Goal: Task Accomplishment & Management: Complete application form

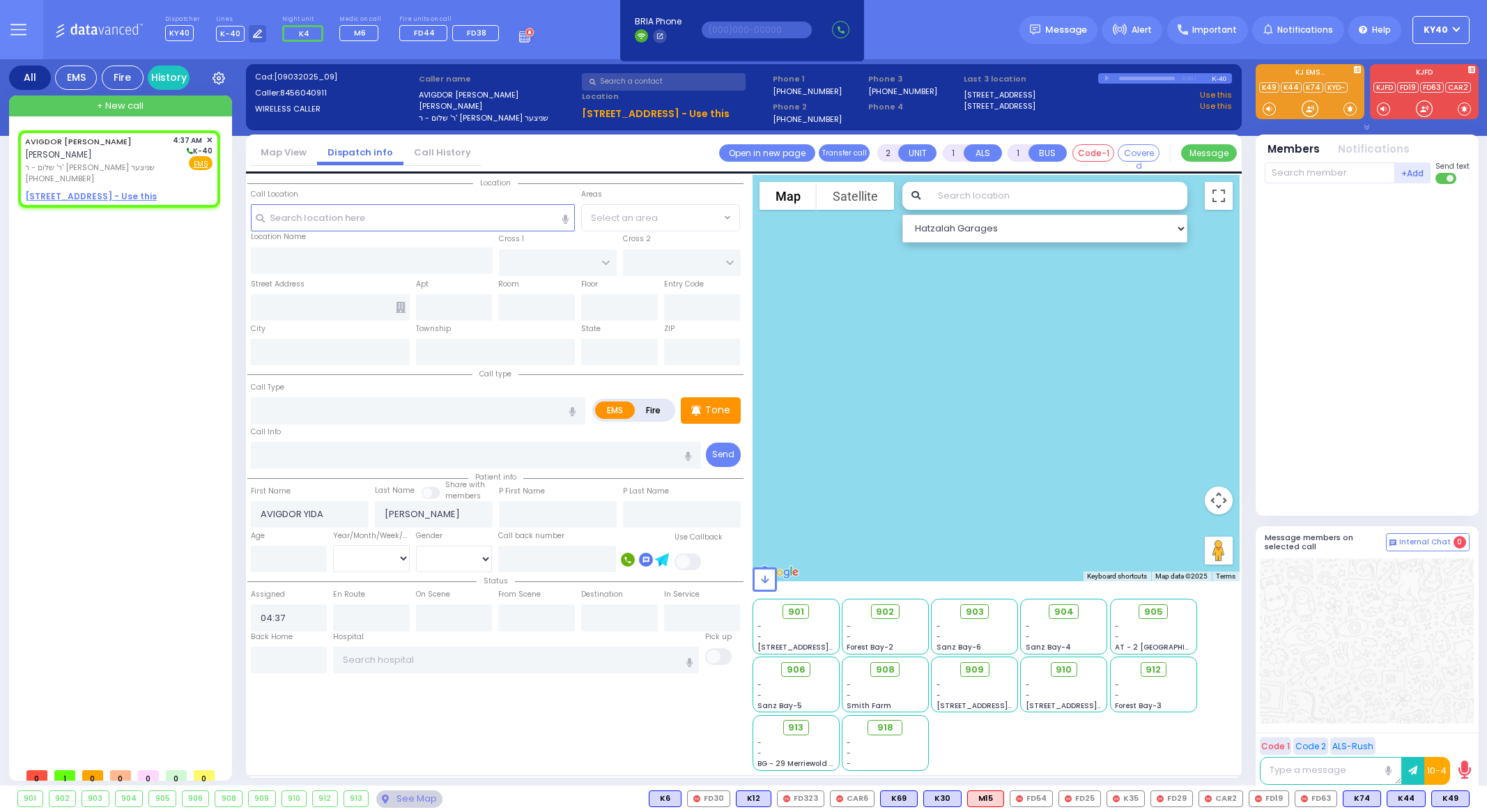
select select
click at [129, 163] on span "ר' שלום - ר' [PERSON_NAME] שניצער" at bounding box center [97, 168] width 143 height 11
select select
radio input "true"
select select
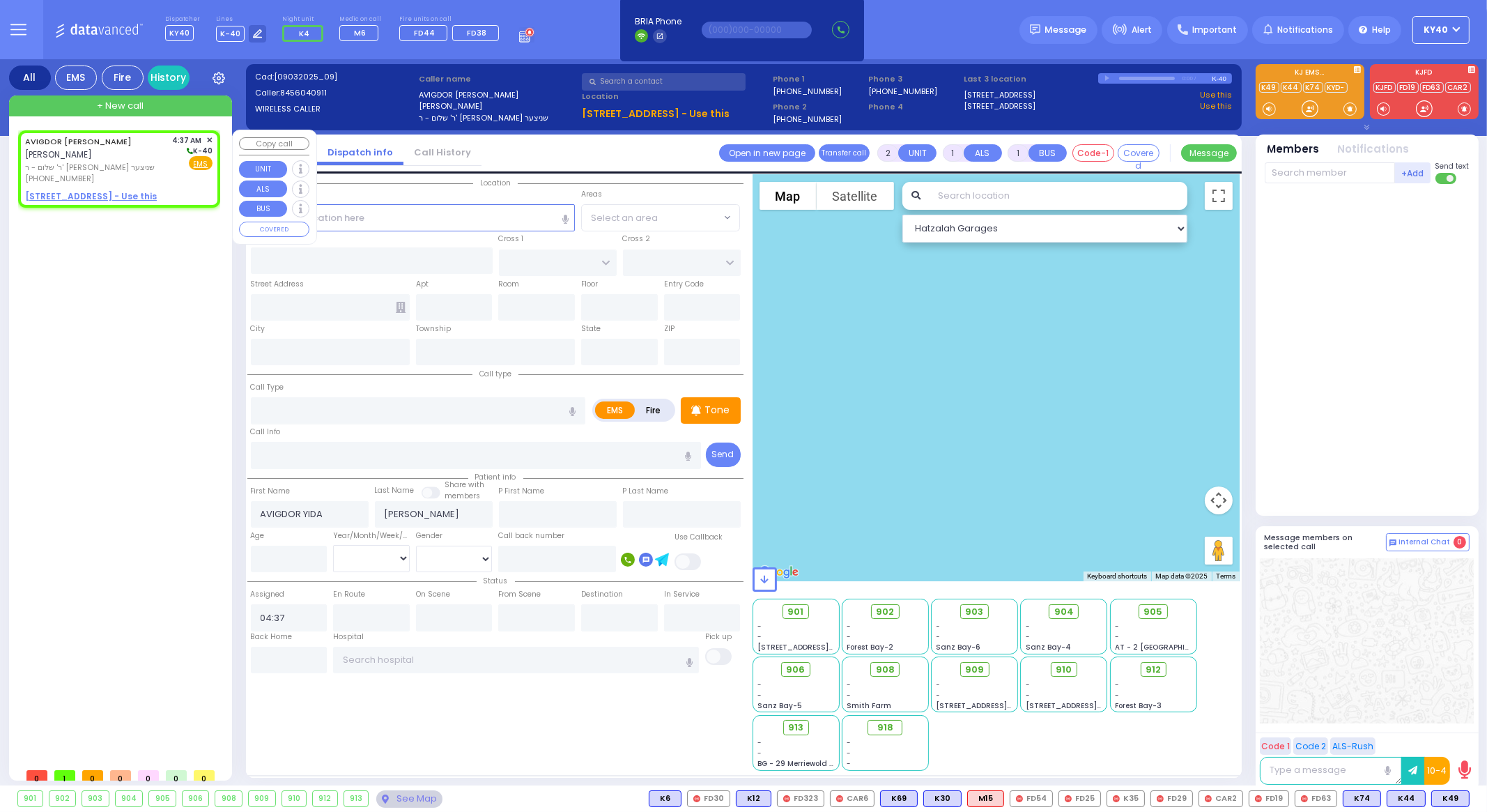
select select "Hatzalah Garages"
click at [122, 193] on u "[STREET_ADDRESS] - Use this" at bounding box center [91, 196] width 132 height 11
select select
radio input "true"
select select
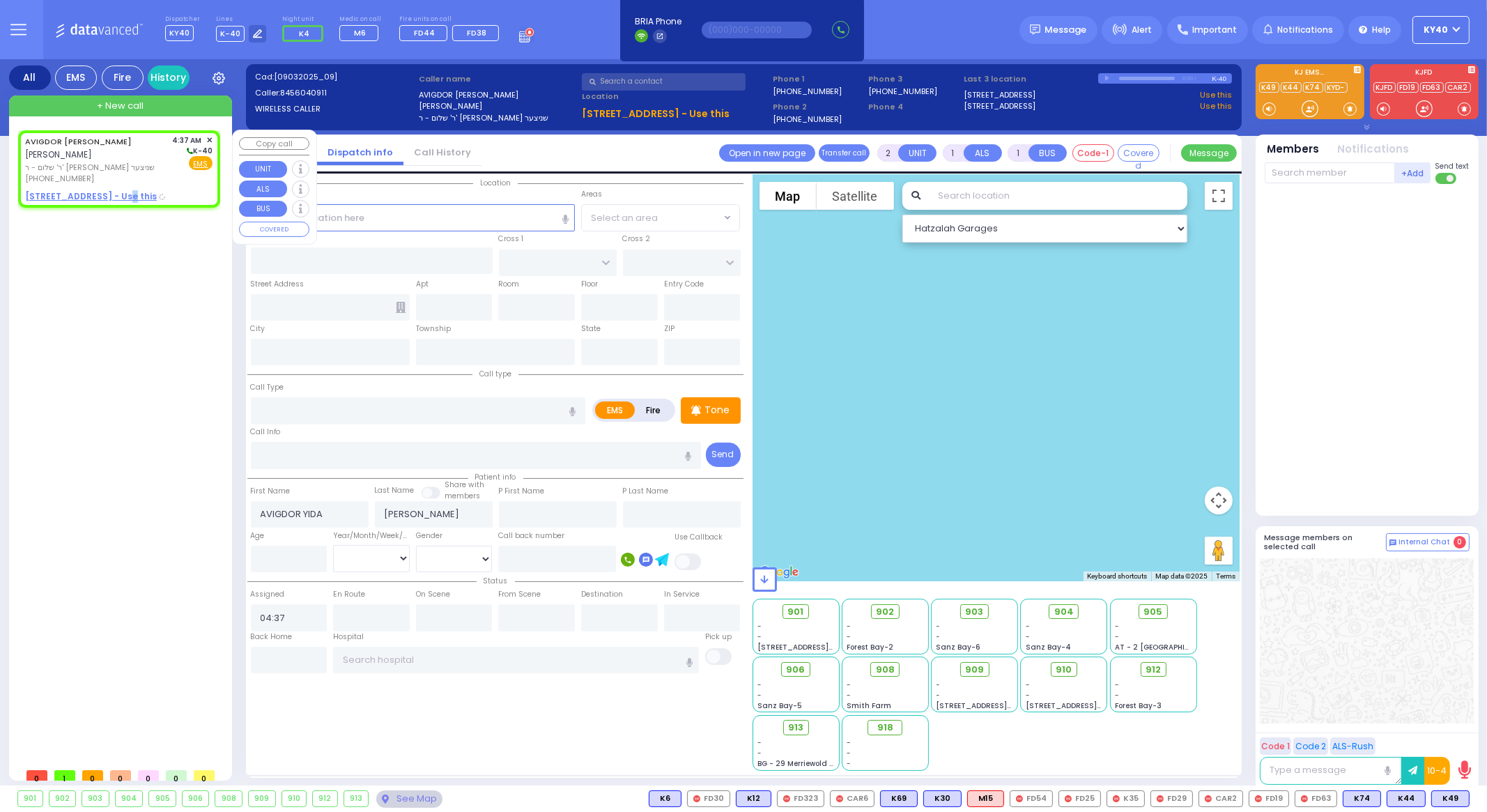
select select "Hatzalah Garages"
select select
radio input "true"
select select
select select "Hatzalah Garages"
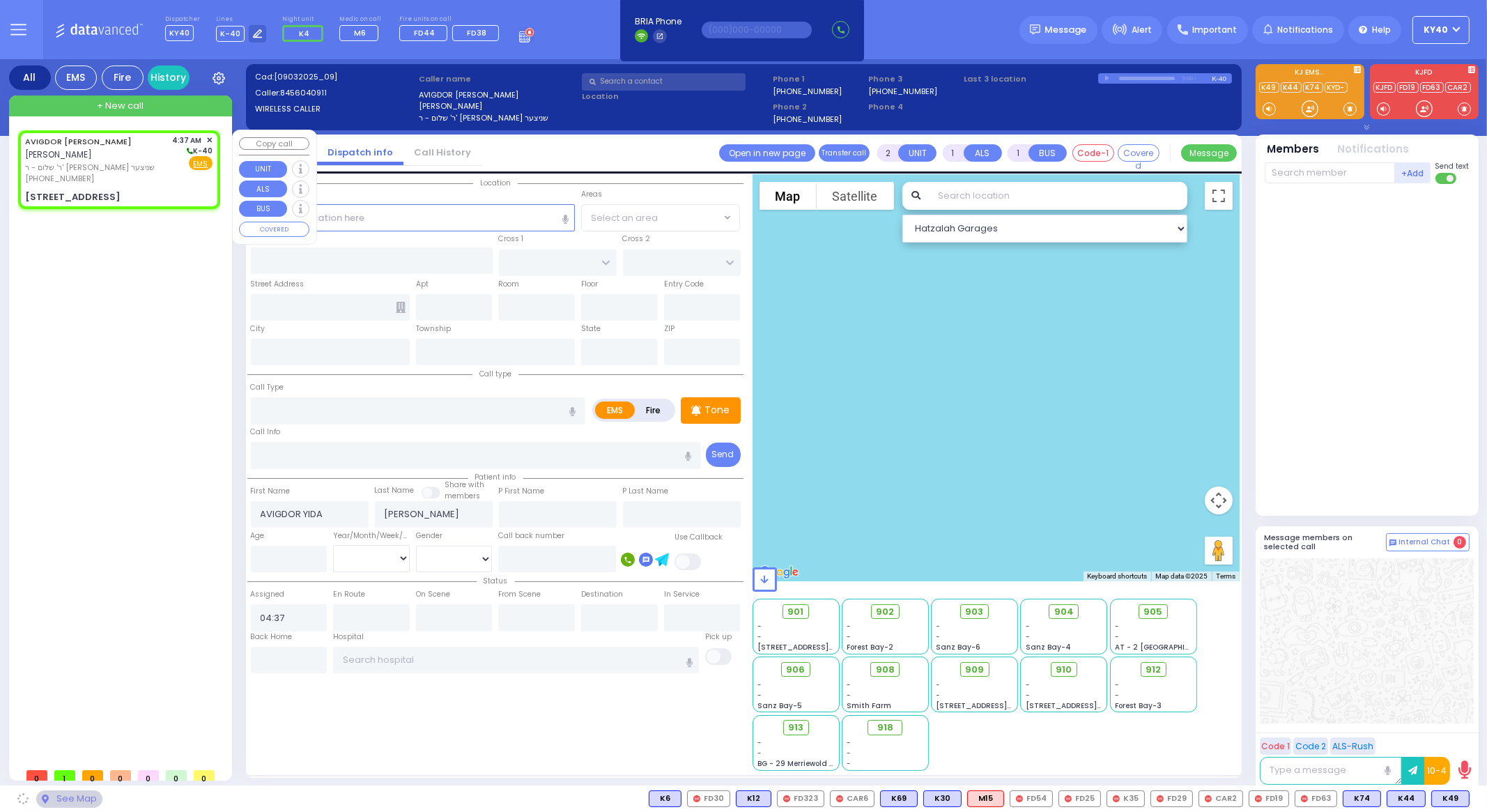
type input "FOREST RD"
type input "LUBLIN WAY"
type input "[STREET_ADDRESS]"
type input "204"
type input "Monroe"
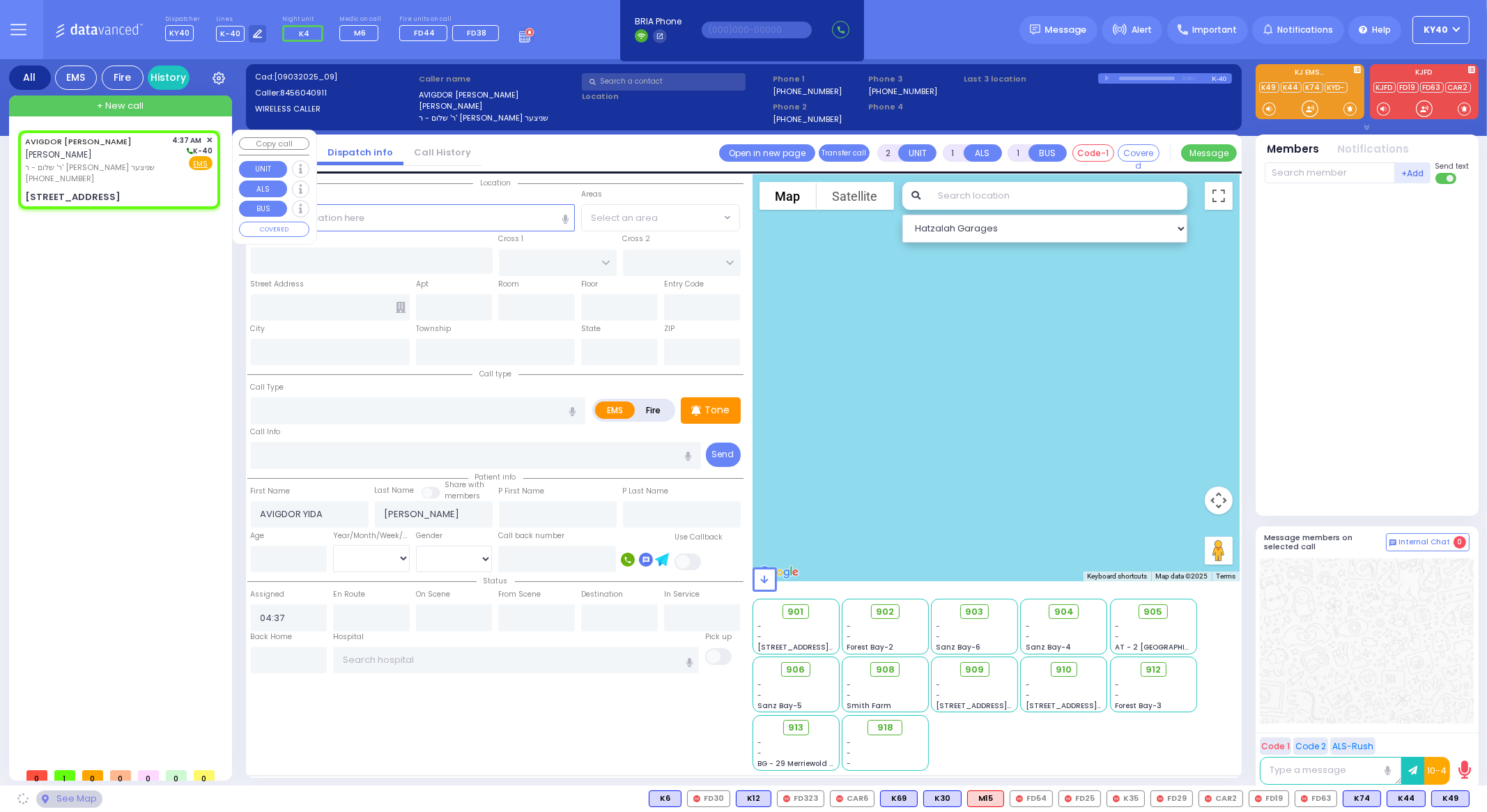
type input "[US_STATE]"
type input "10950"
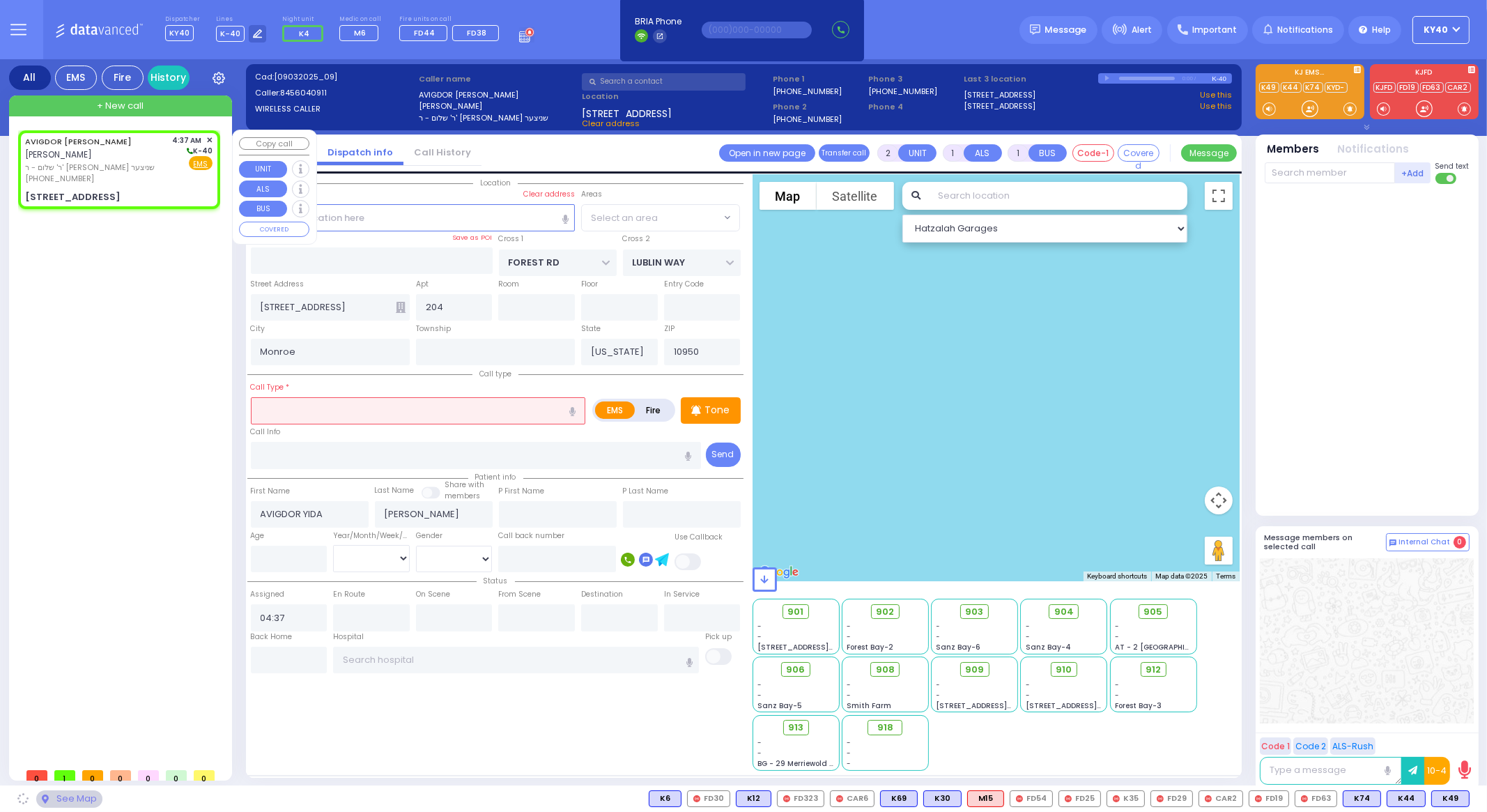
select select "MONROE"
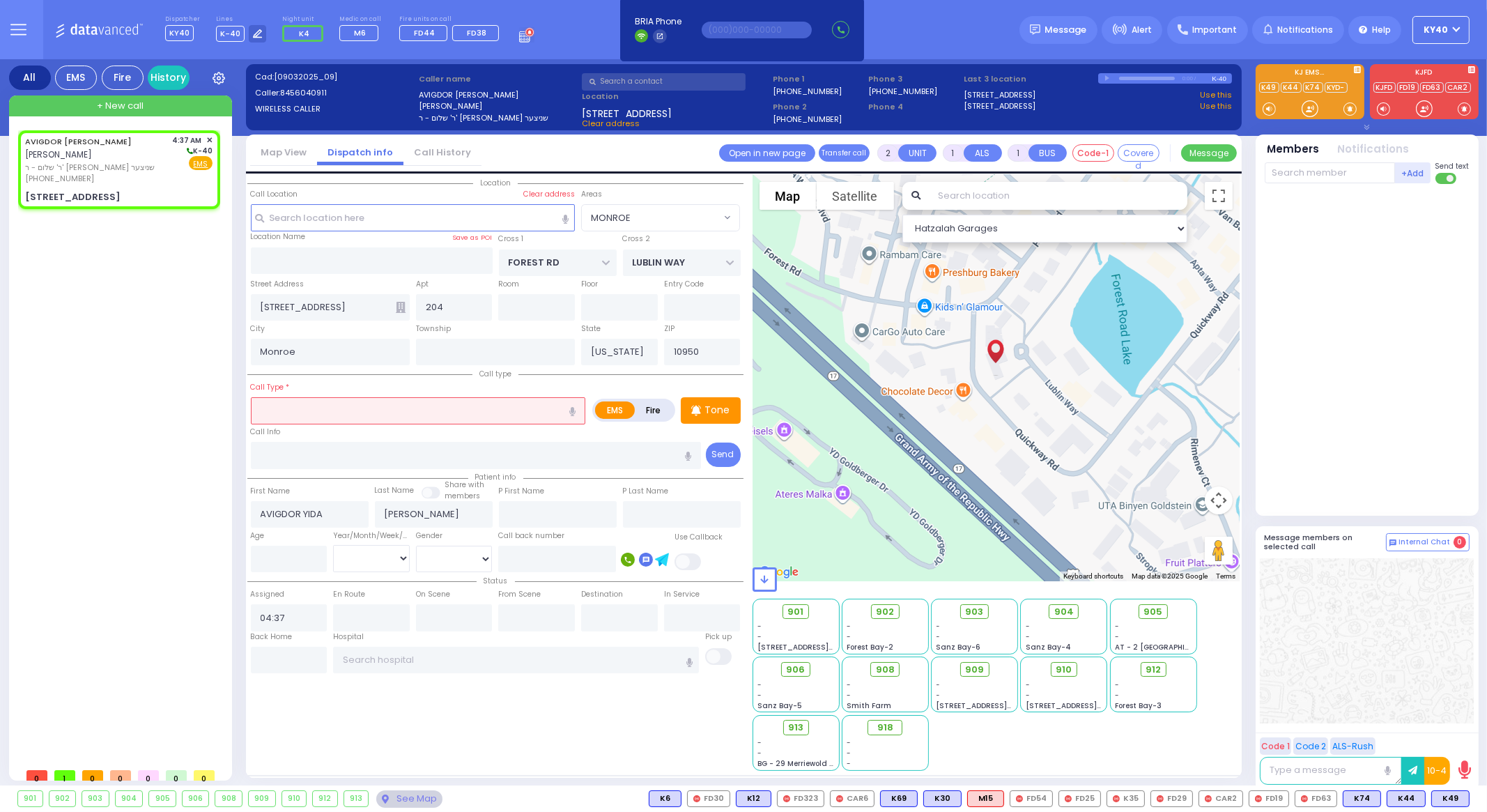
click at [382, 412] on input "text" at bounding box center [418, 410] width 335 height 26
click at [380, 407] on input "text" at bounding box center [418, 410] width 335 height 26
select select
radio input "true"
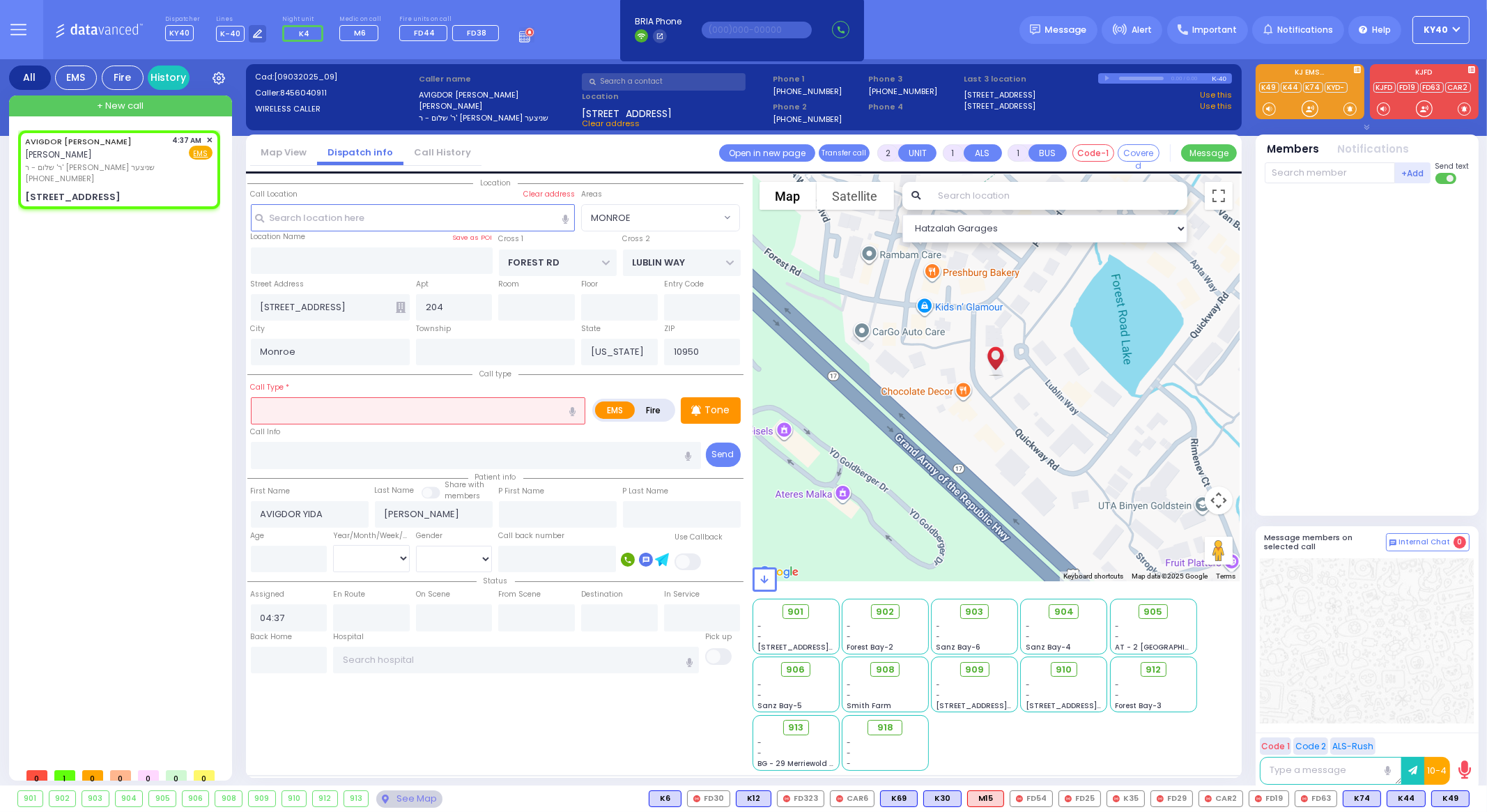
select select
select select "Hatzalah Garages"
select select "MONROE"
type input "possiblyt"
select select
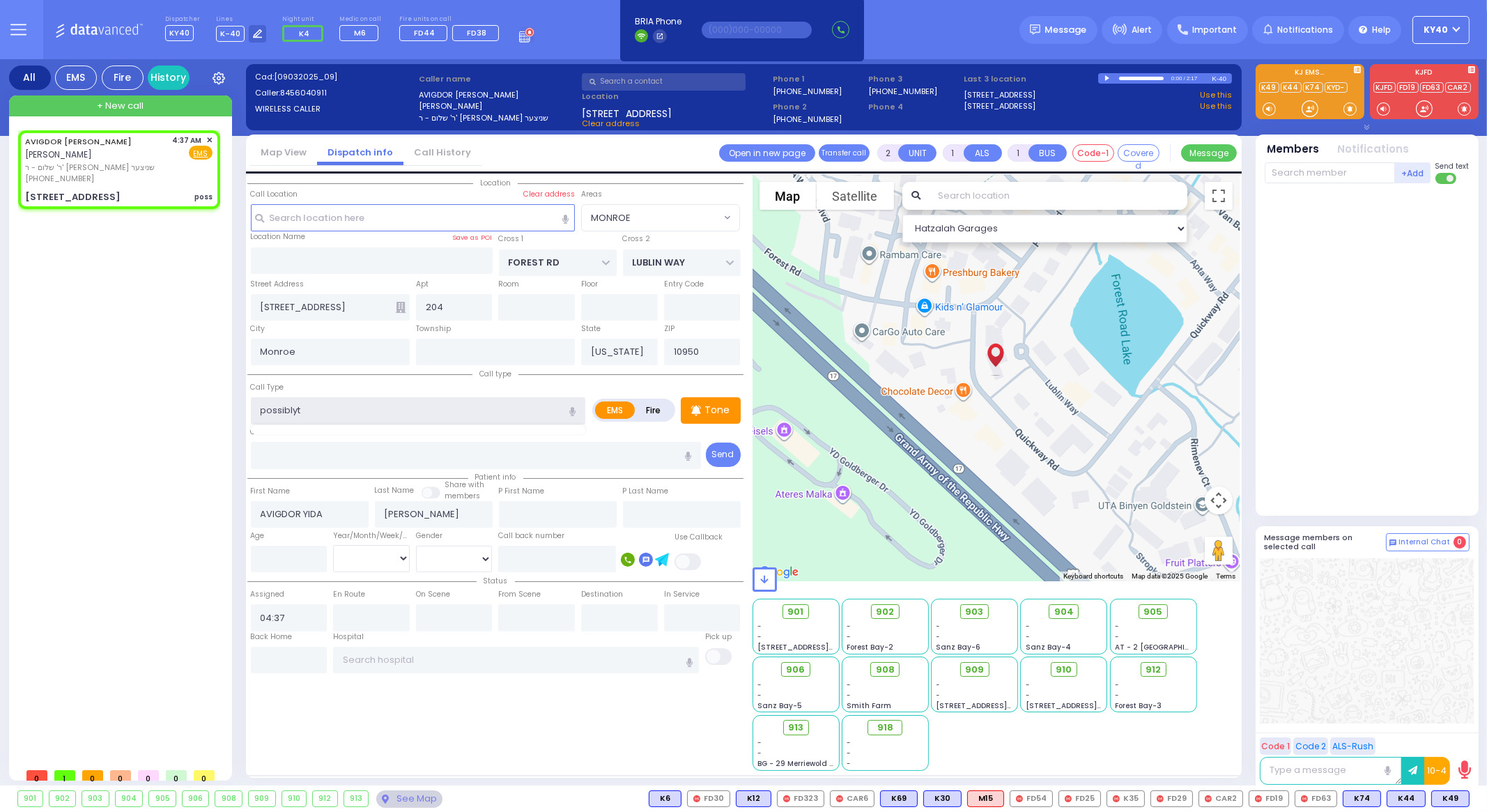
radio input "true"
select select
type input "possiblyt"
select select "Hatzalah Garages"
select select "MONROE"
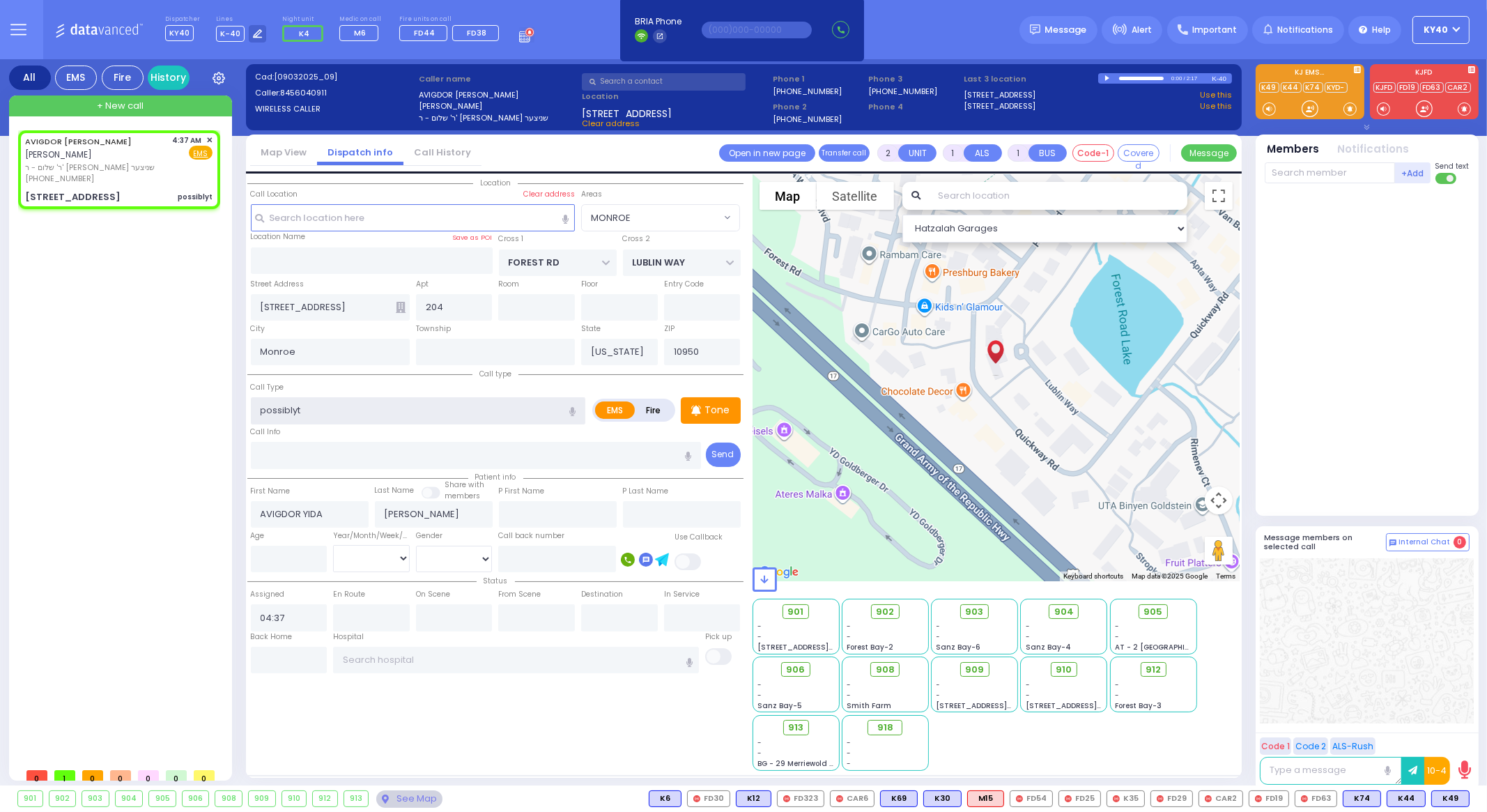
select select
radio input "true"
select select
select select "Hatzalah Garages"
type input "possibly"
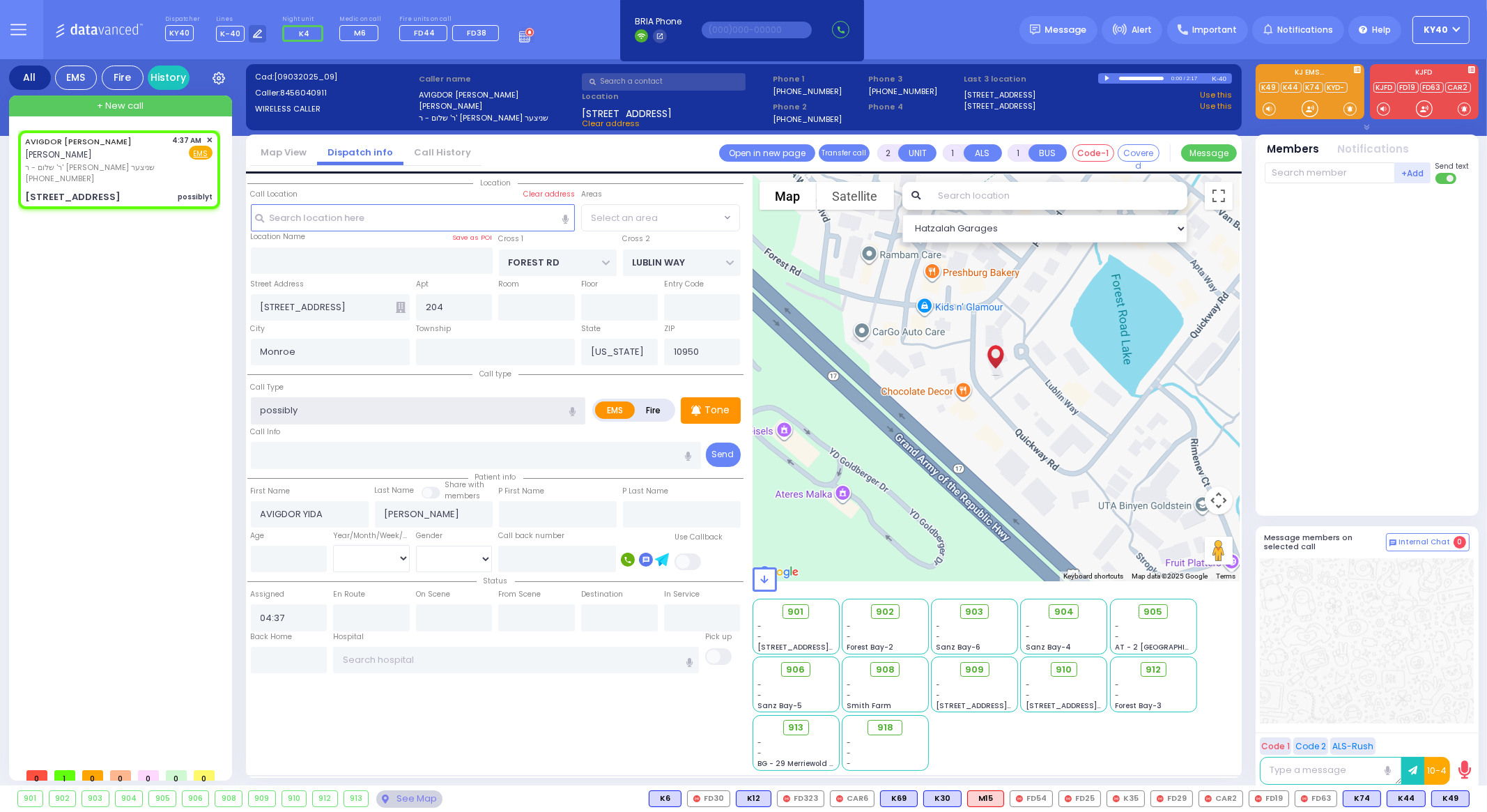
select select "MONROE"
type input "possibly dehydrated"
select select
radio input "true"
select select
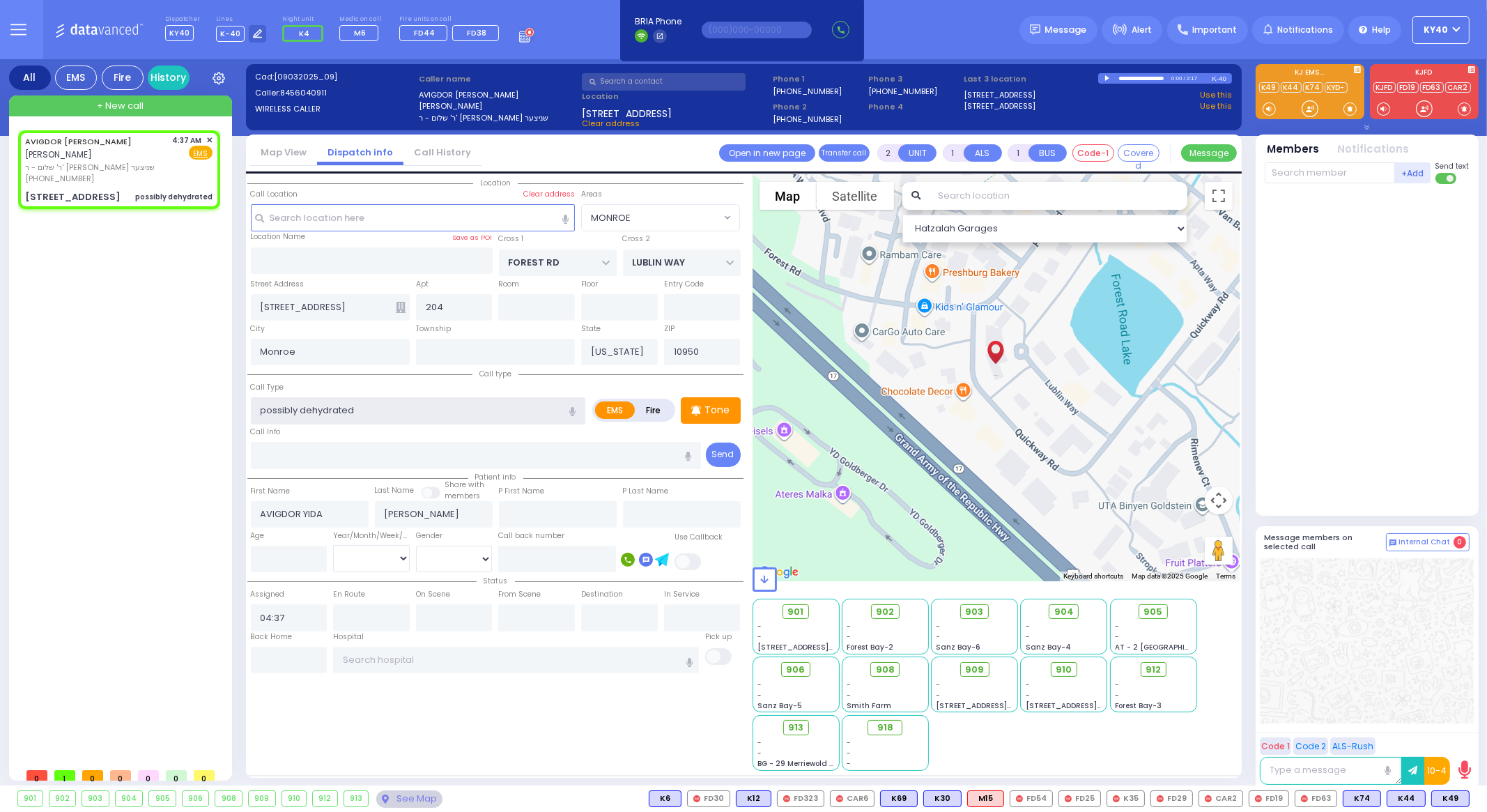
select select "Hatzalah Garages"
select select "MONROE"
select select
radio input "true"
select select
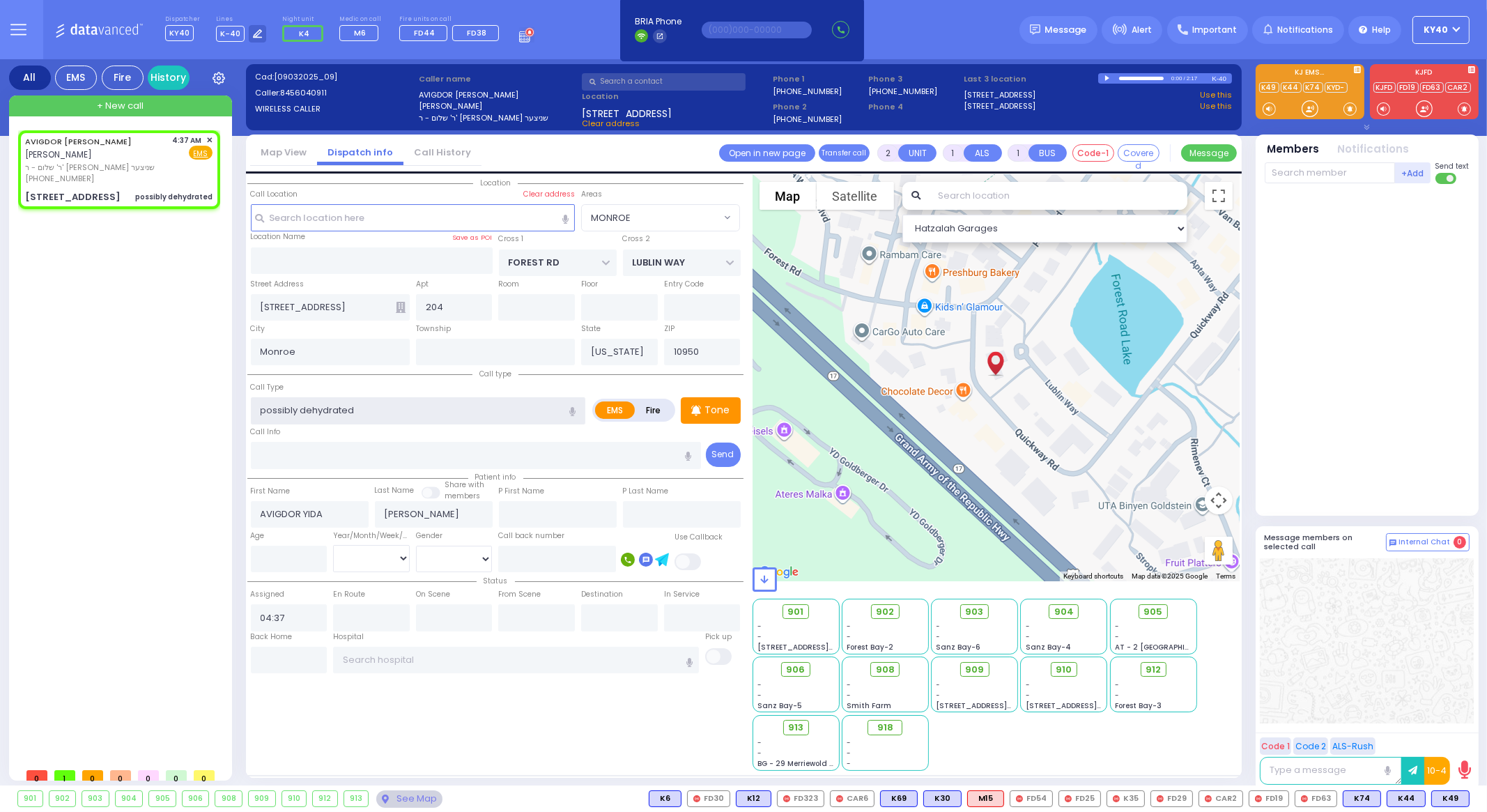
select select "Hatzalah Garages"
select select "MONROE"
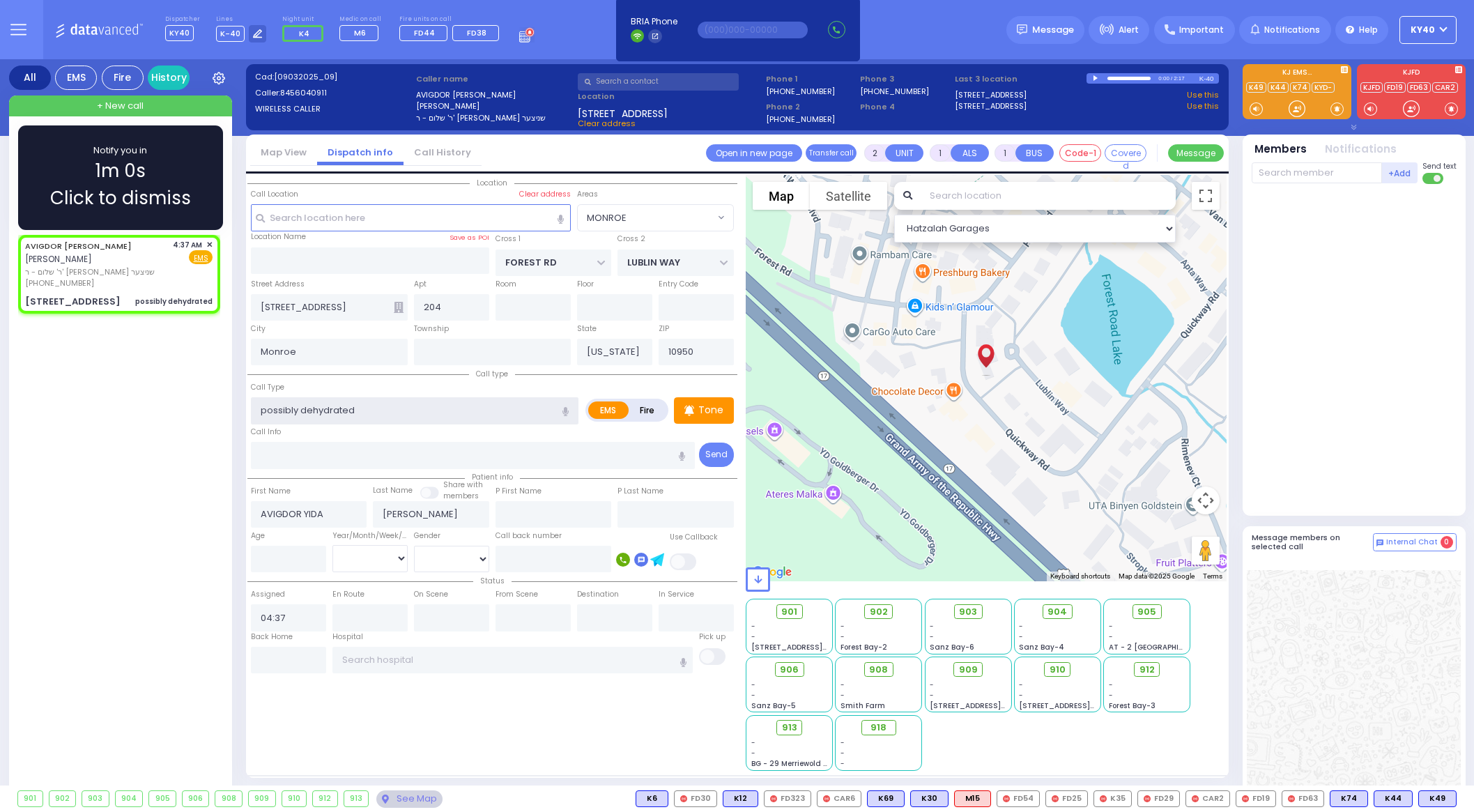
type input "possibly dehydrated"
click at [16, 145] on div "Notify you in 1m 0s Click to dismiss [PERSON_NAME] [PERSON_NAME] - ר' [PERSON_N…" at bounding box center [120, 500] width 214 height 760
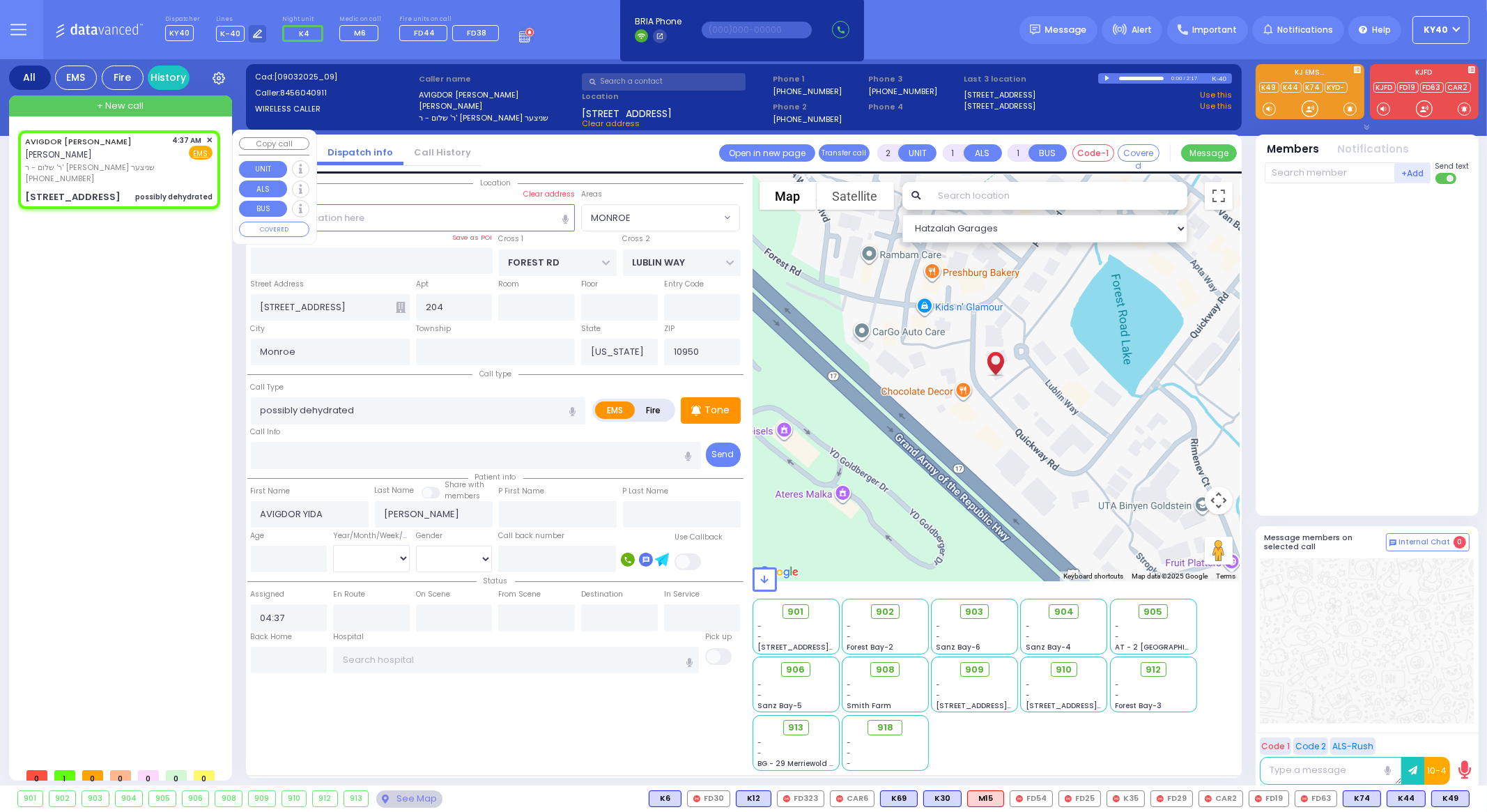
click at [159, 168] on span "ר' שלום - ר' [PERSON_NAME] שניצער" at bounding box center [97, 168] width 143 height 11
select select
radio input "true"
select select
select select "Hatzalah Garages"
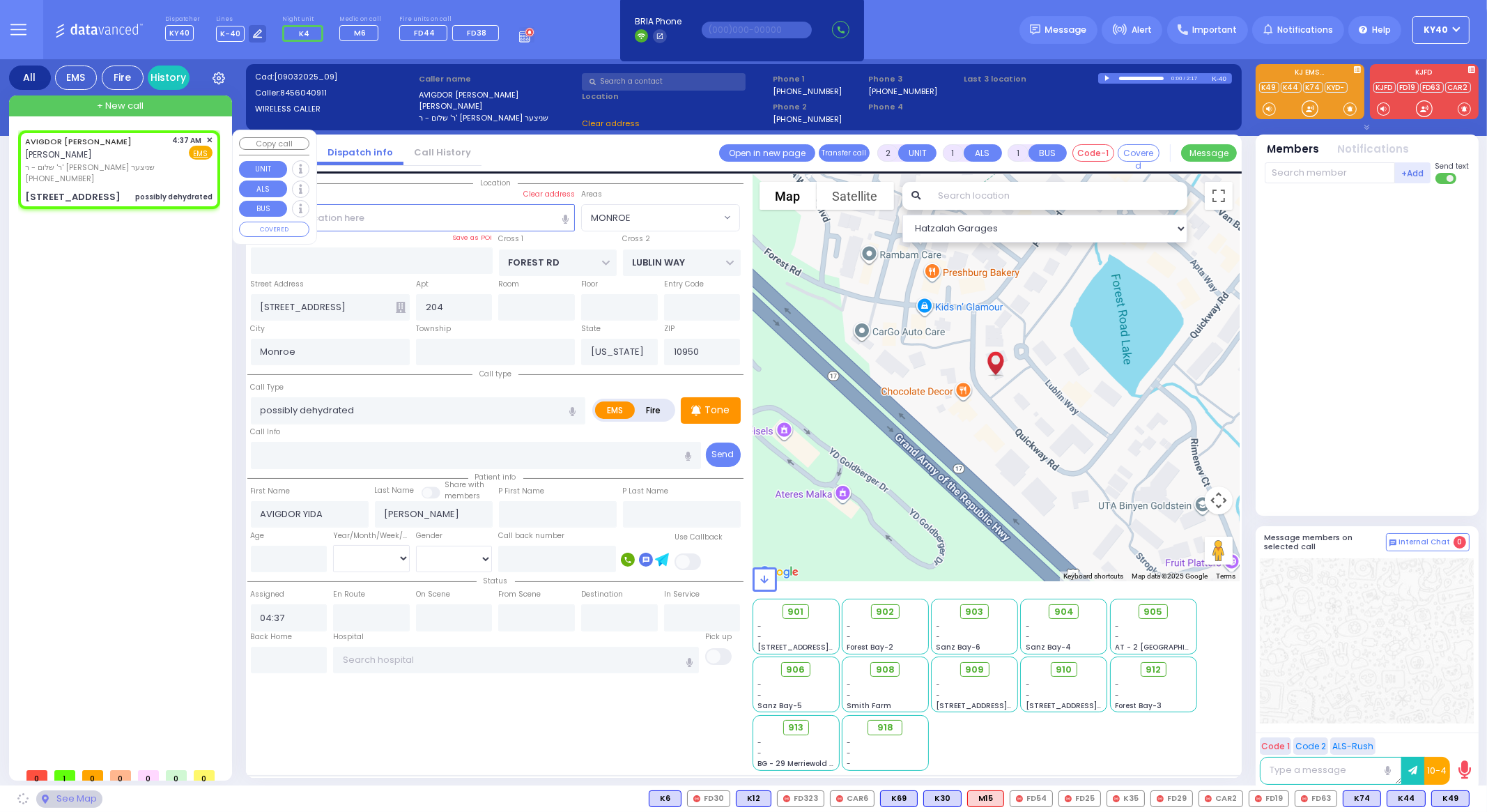
select select
radio input "true"
select select
select select "Hatzalah Garages"
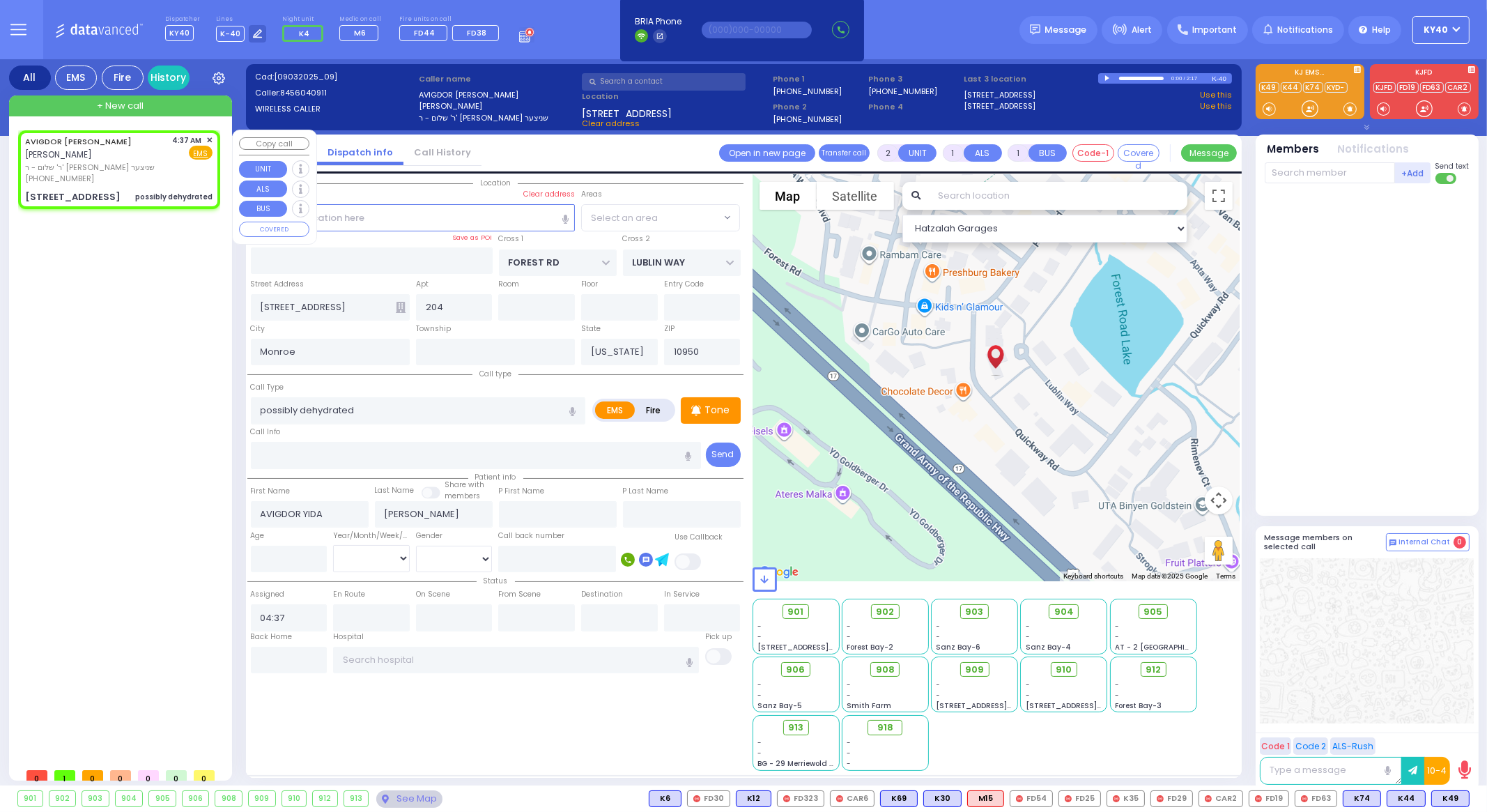
select select "MONROE"
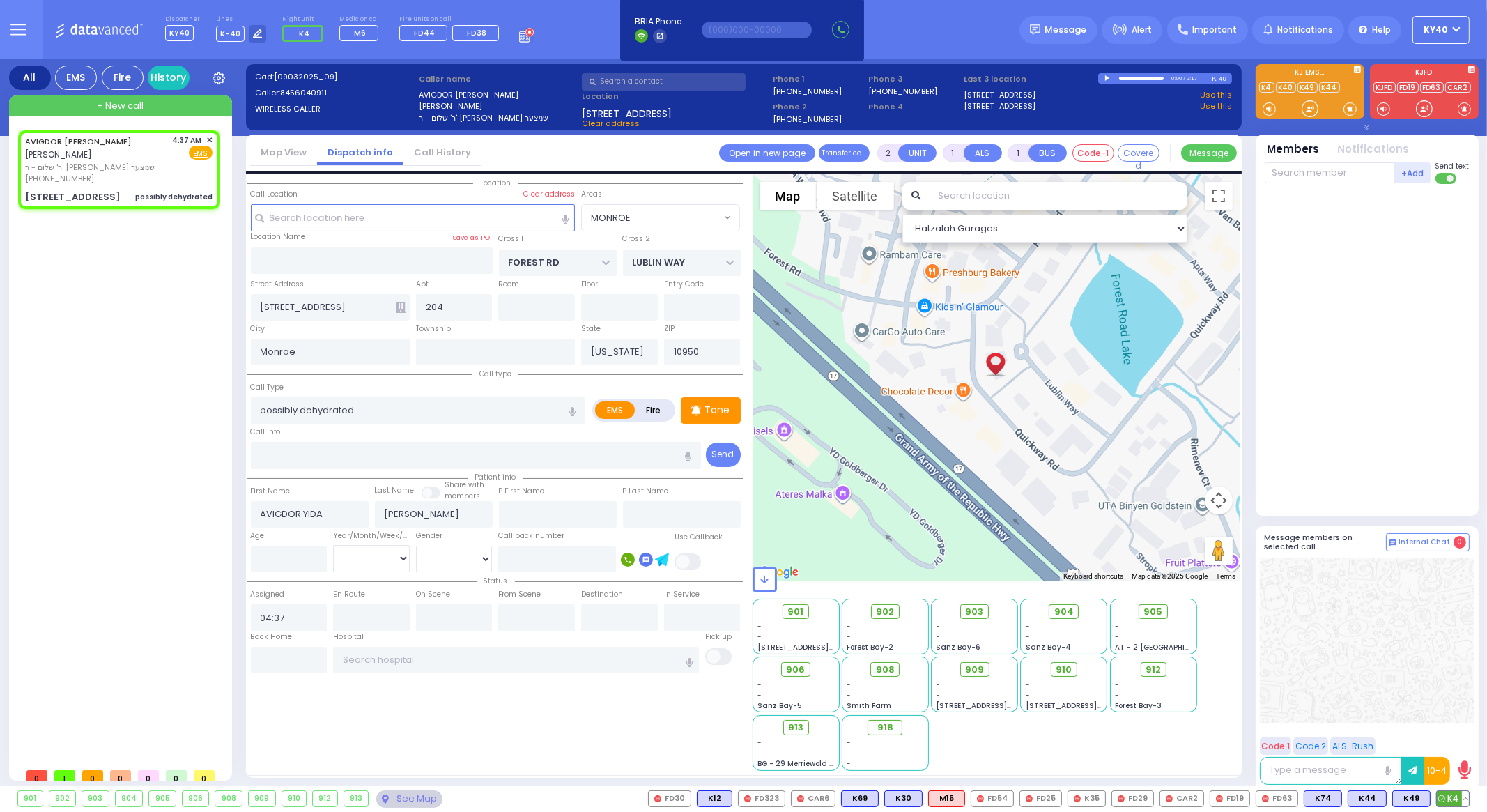
click at [1456, 799] on span "K4" at bounding box center [1453, 798] width 32 height 16
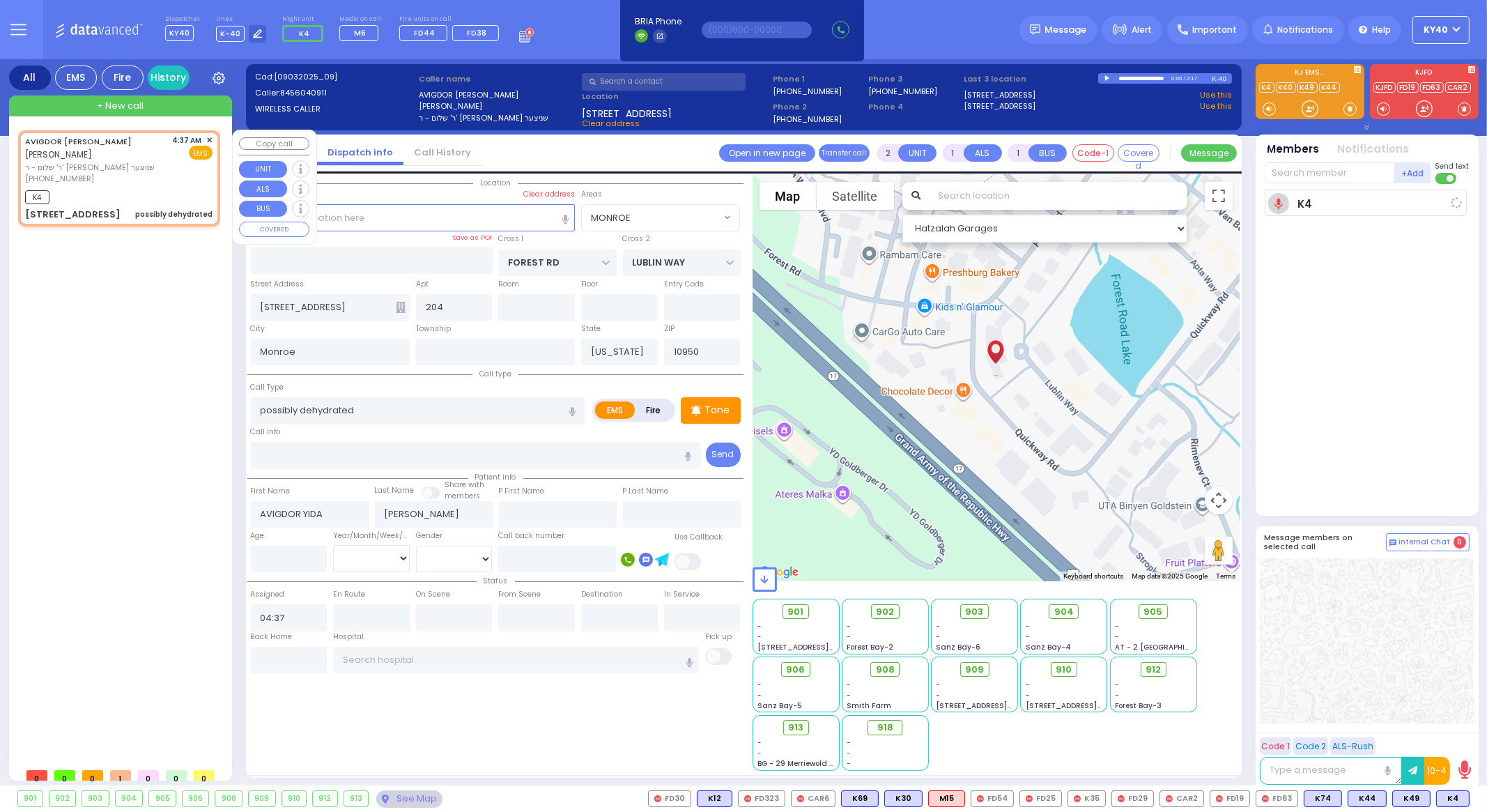
click at [115, 134] on div "AVIGDOR [PERSON_NAME] [PERSON_NAME] האלפערט" at bounding box center [97, 147] width 143 height 27
select select
radio input "true"
select select
type input "04:41"
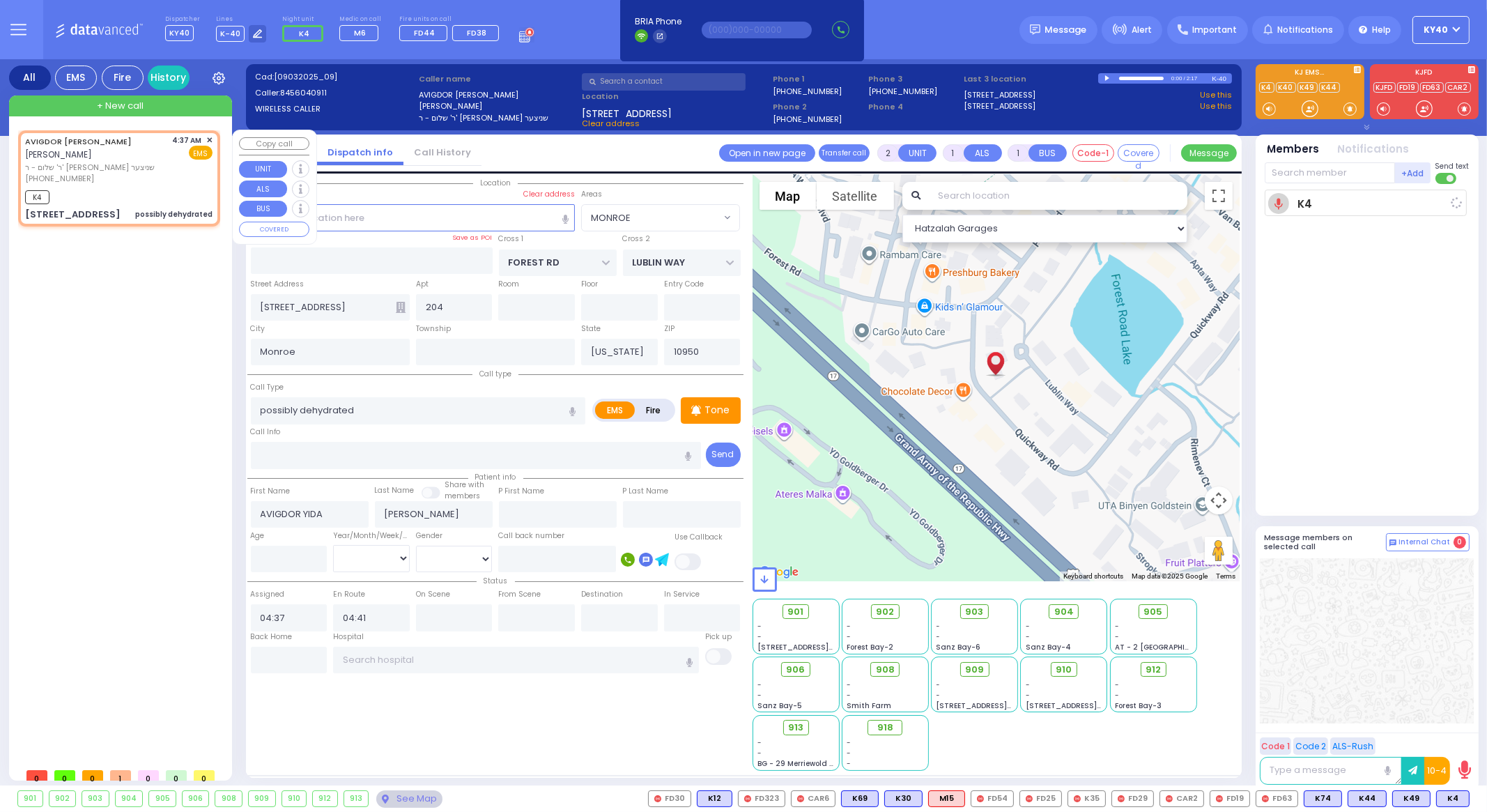
select select "Hatzalah Garages"
select select
radio input "true"
select select
select select "Hatzalah Garages"
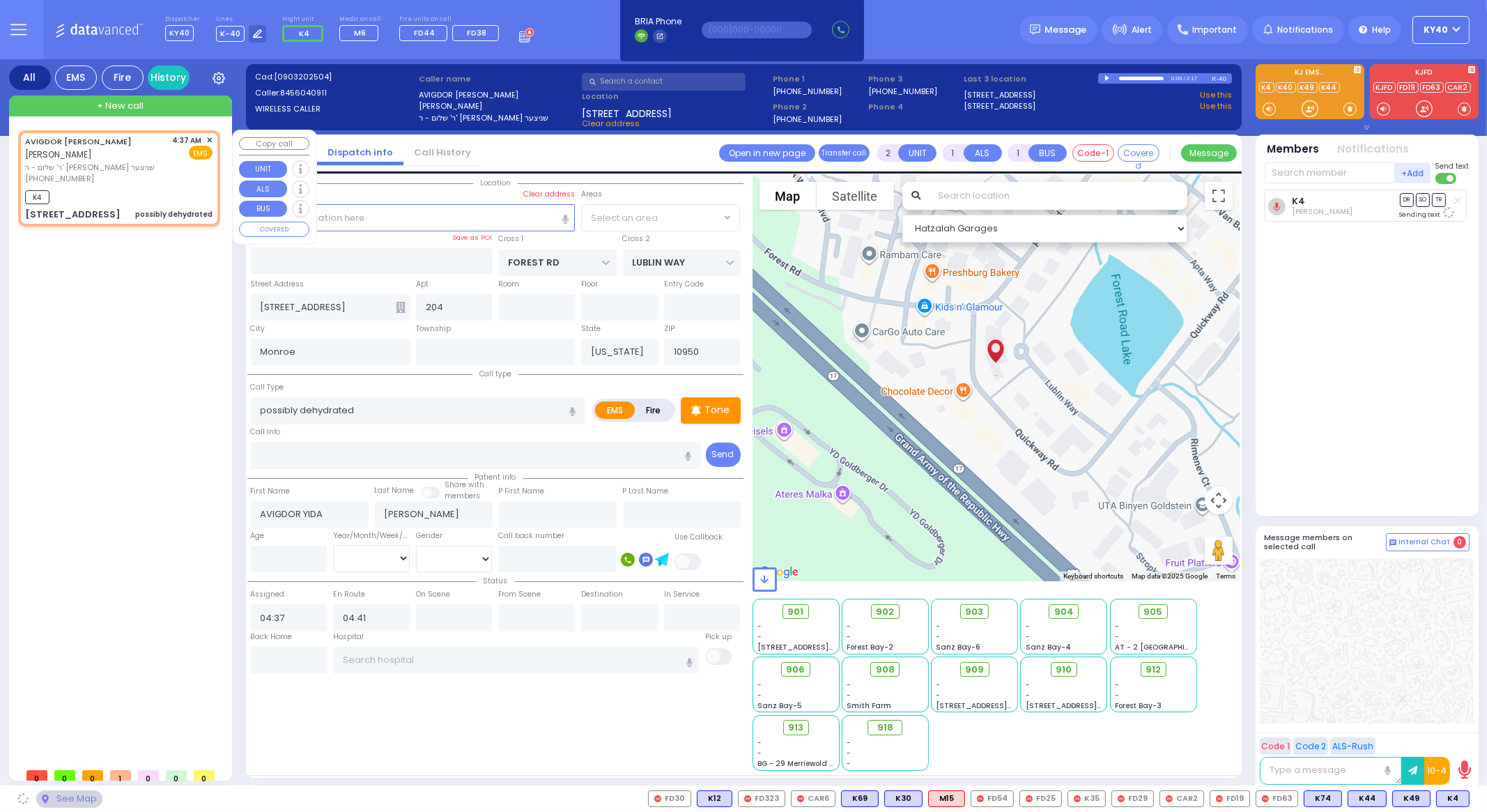
select select "MONROE"
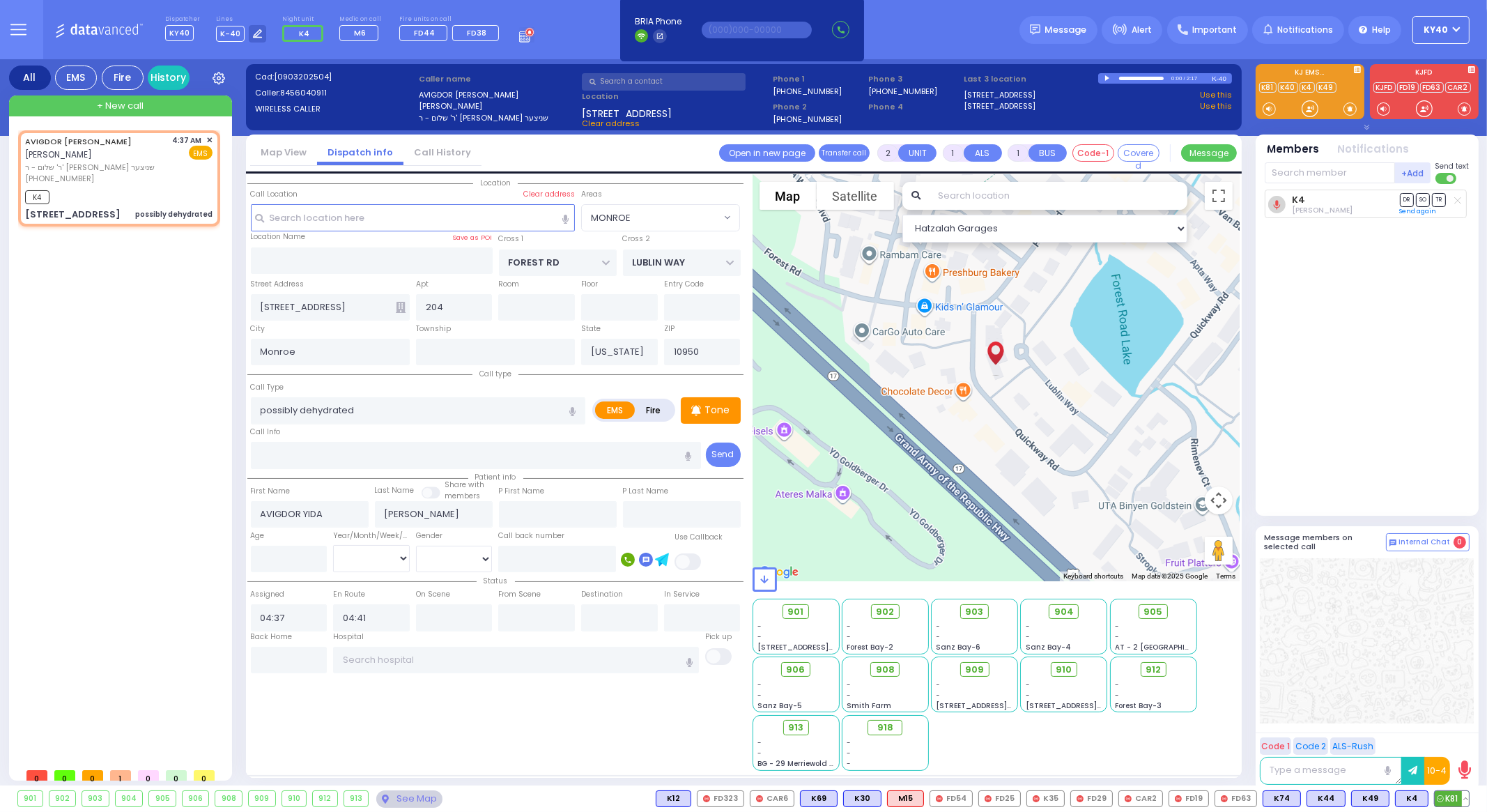
click at [1450, 796] on span "K81" at bounding box center [1452, 798] width 34 height 16
select select
radio input "true"
select select
select select "Hatzalah Garages"
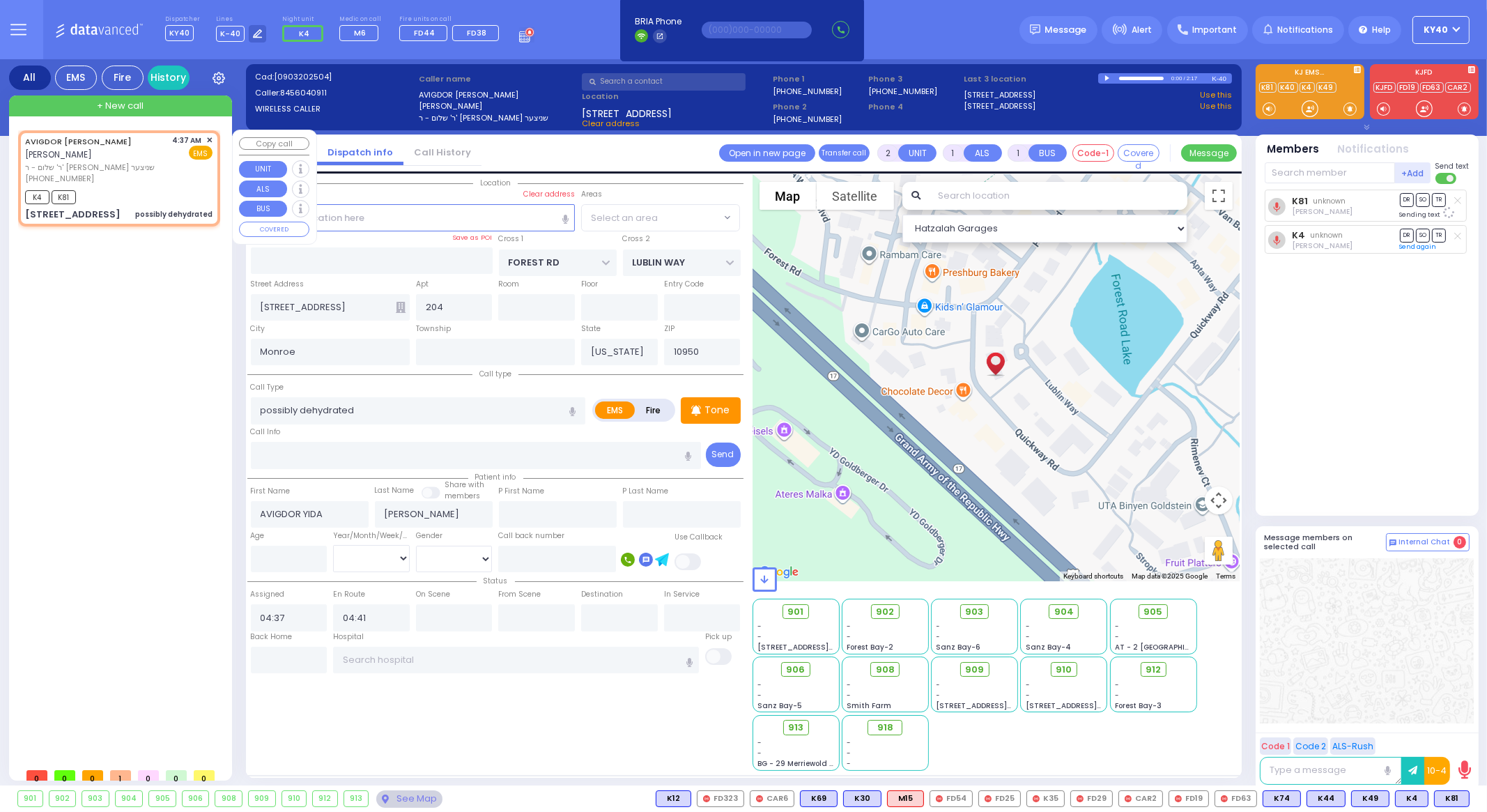
select select "MONROE"
click at [121, 182] on div "[PHONE_NUMBER]" at bounding box center [97, 178] width 143 height 11
select select
radio input "true"
select select
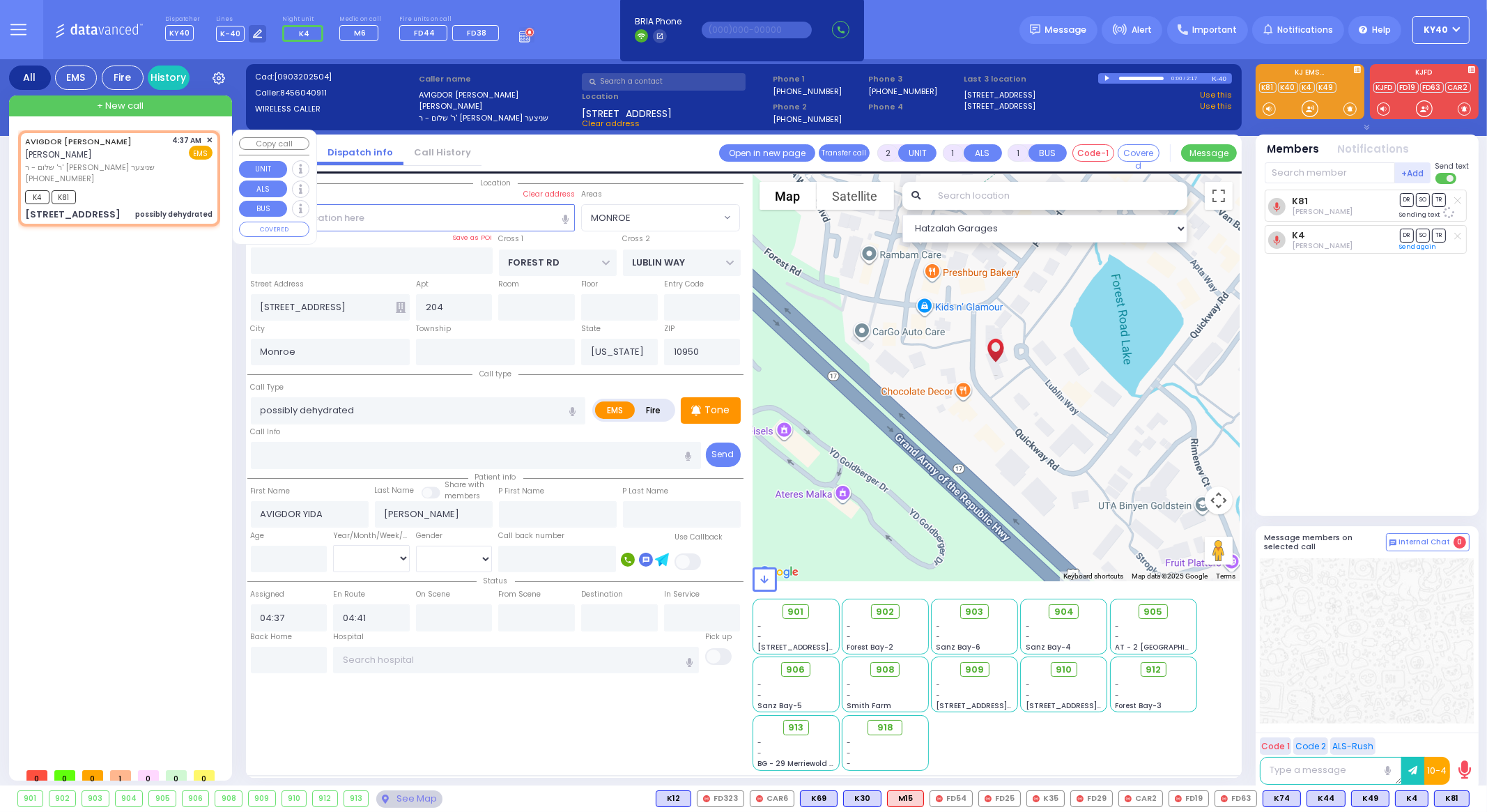
select select "Hatzalah Garages"
select select "MONROE"
click at [133, 168] on span "ר' שלום - ר' [PERSON_NAME] שניצער" at bounding box center [97, 168] width 143 height 11
select select
radio input "true"
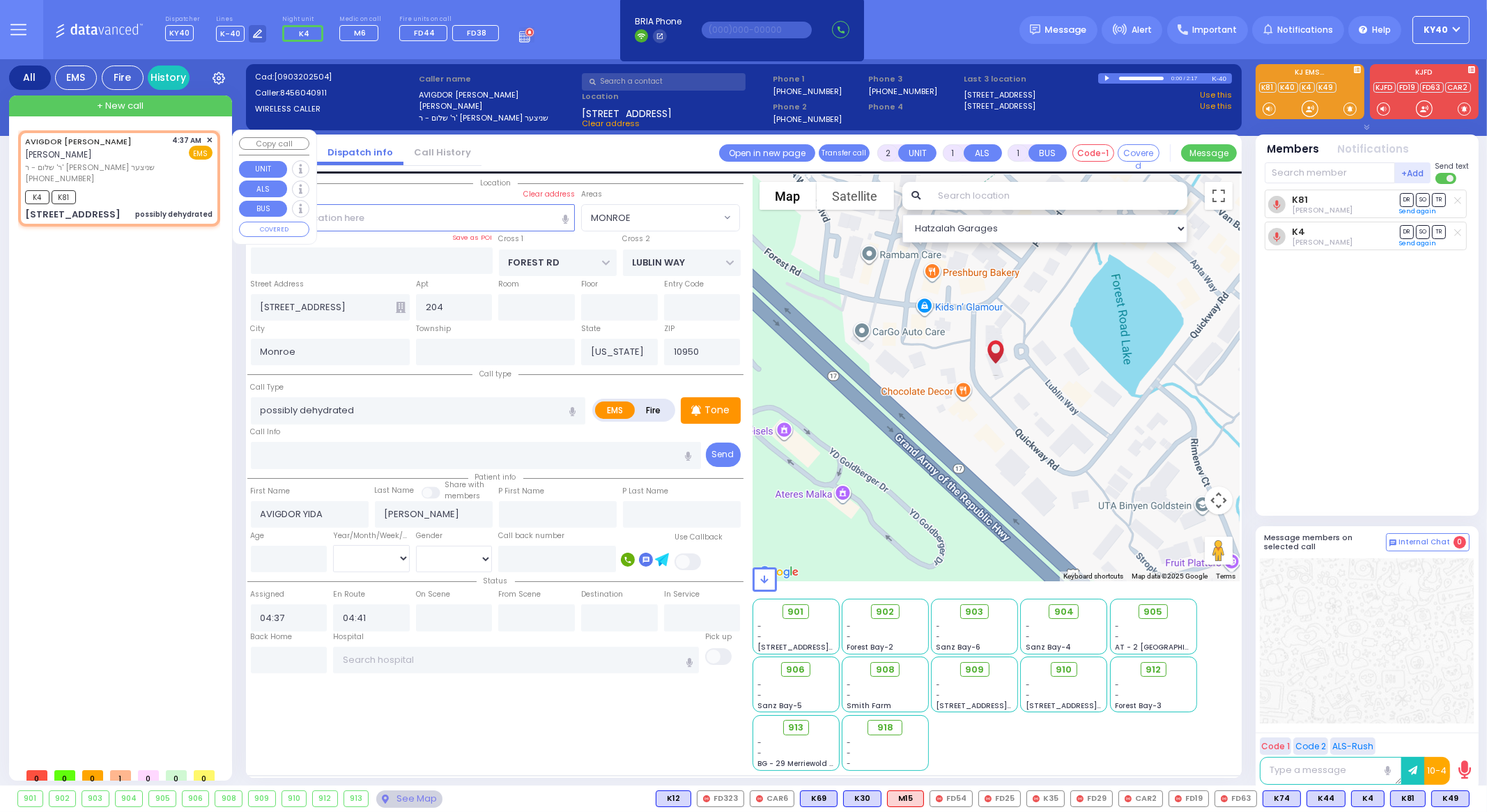
select select
select select "Hatzalah Garages"
select select "MONROE"
click at [175, 285] on div "AVIGDOR [PERSON_NAME] [PERSON_NAME] האלפערט [PERSON_NAME] - ר' [PERSON_NAME] [P…" at bounding box center [122, 445] width 208 height 630
click at [163, 173] on div "AVIGDOR [PERSON_NAME] [PERSON_NAME] האלפערט [PERSON_NAME] - ר' [PERSON_NAME] [P…" at bounding box center [97, 159] width 143 height 50
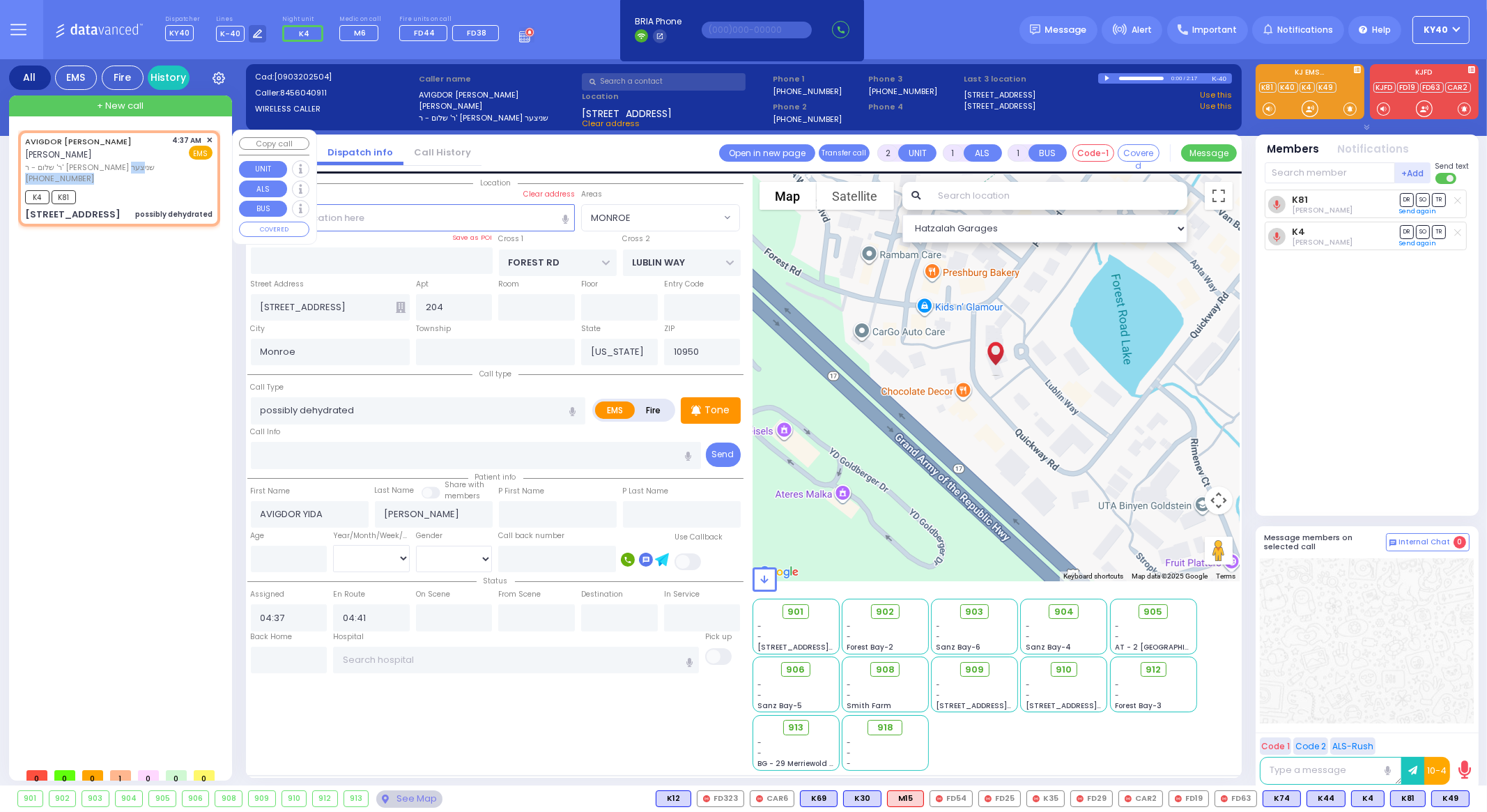
select select
radio input "true"
select select
select select "Hatzalah Garages"
click at [162, 173] on div "[PHONE_NUMBER]" at bounding box center [97, 178] width 143 height 11
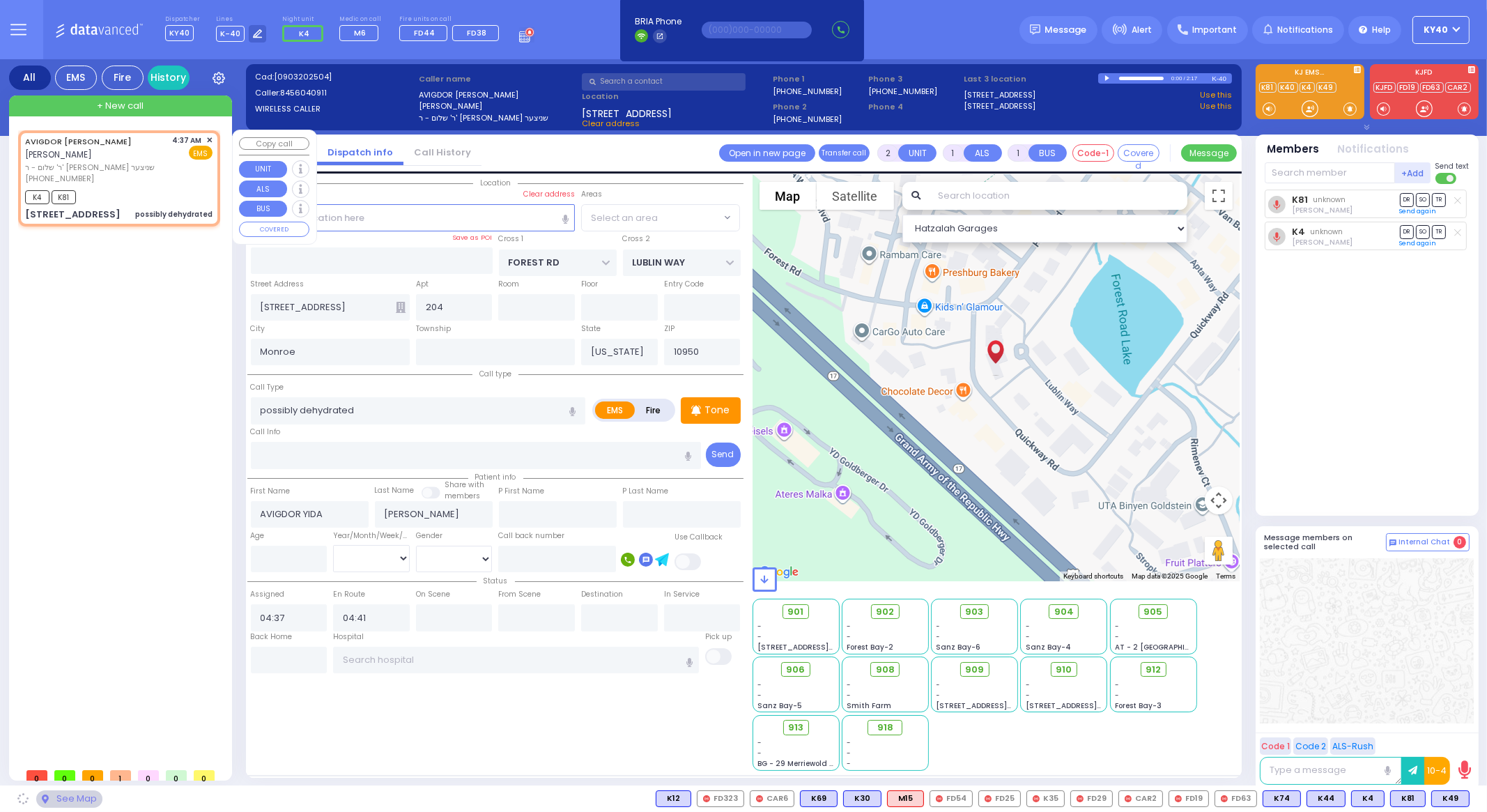
radio input "true"
select select
select select "Hatzalah Garages"
select select "MONROE"
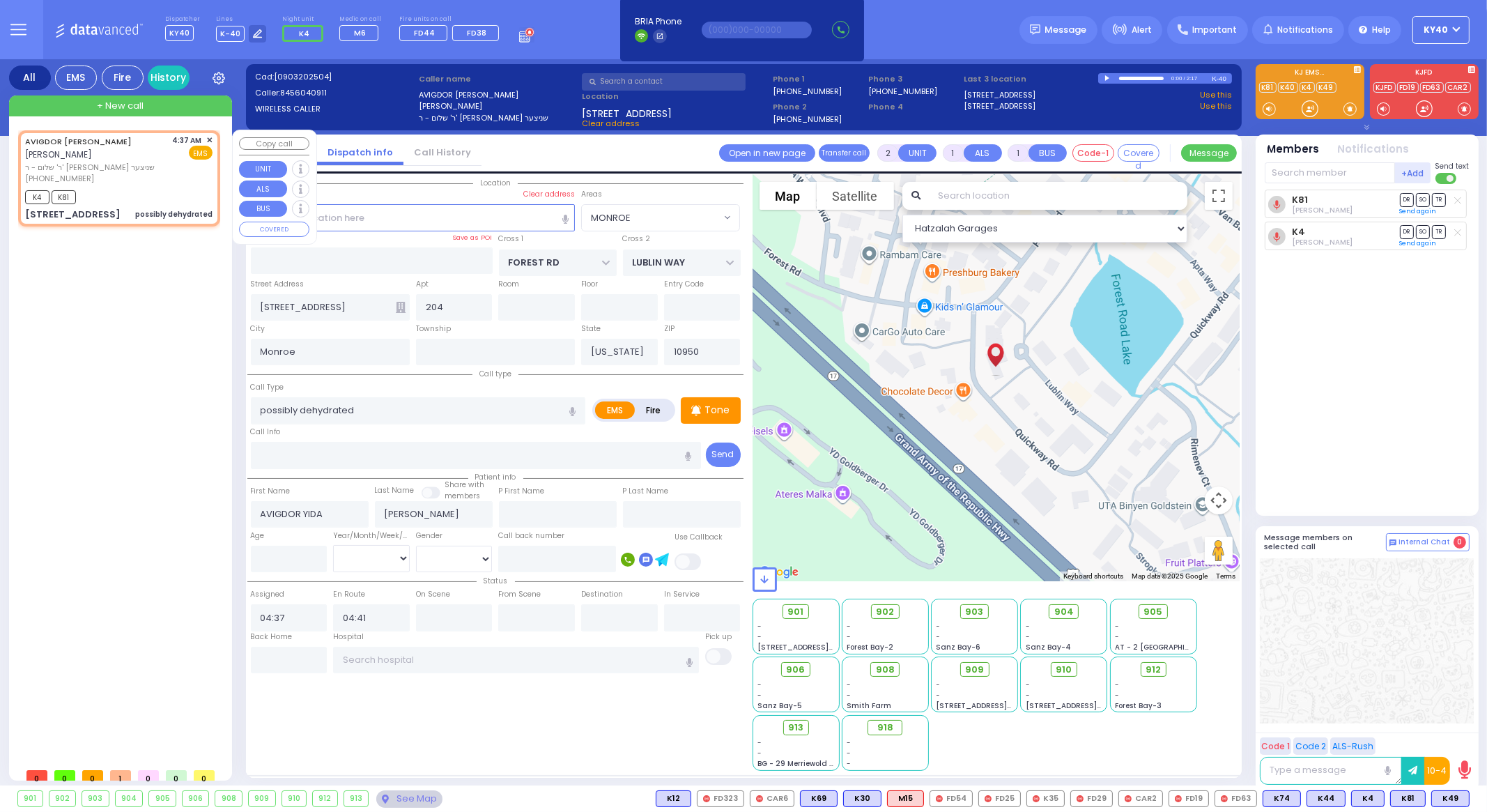
click at [150, 262] on div "AVIGDOR [PERSON_NAME] [PERSON_NAME] האלפערט [PERSON_NAME] - ר' [PERSON_NAME] [P…" at bounding box center [122, 445] width 208 height 630
click at [347, 222] on input "text" at bounding box center [413, 218] width 325 height 26
drag, startPoint x: 142, startPoint y: 264, endPoint x: 150, endPoint y: 259, distance: 9.4
click at [150, 259] on div "AVIGDOR [PERSON_NAME] [PERSON_NAME] האלפערט [PERSON_NAME] - ר' [PERSON_NAME] [P…" at bounding box center [122, 445] width 208 height 630
click at [172, 198] on div "K4 K81" at bounding box center [119, 195] width 187 height 17
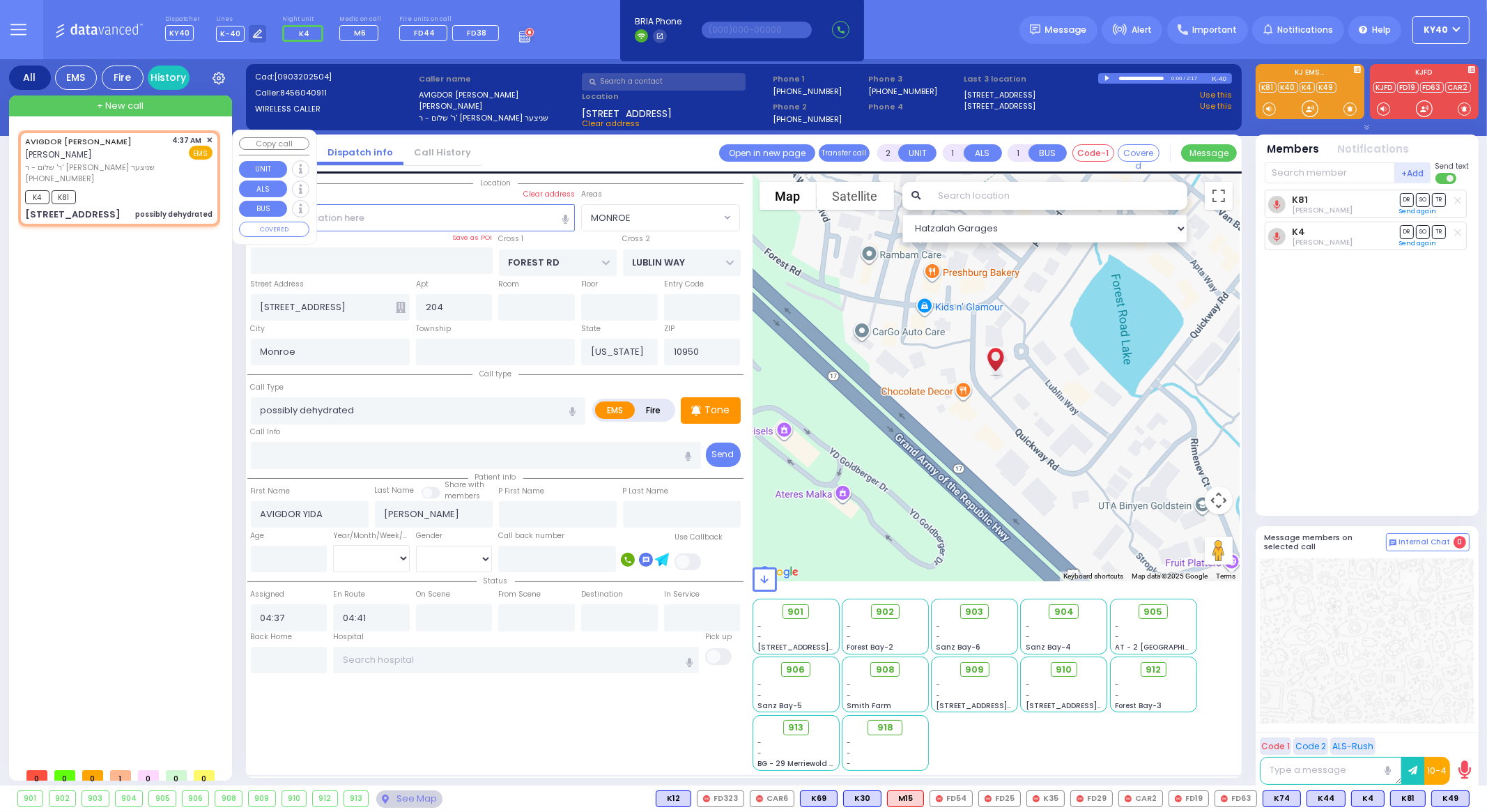
select select
radio input "true"
select select
select select "Hatzalah Garages"
select select "MONROE"
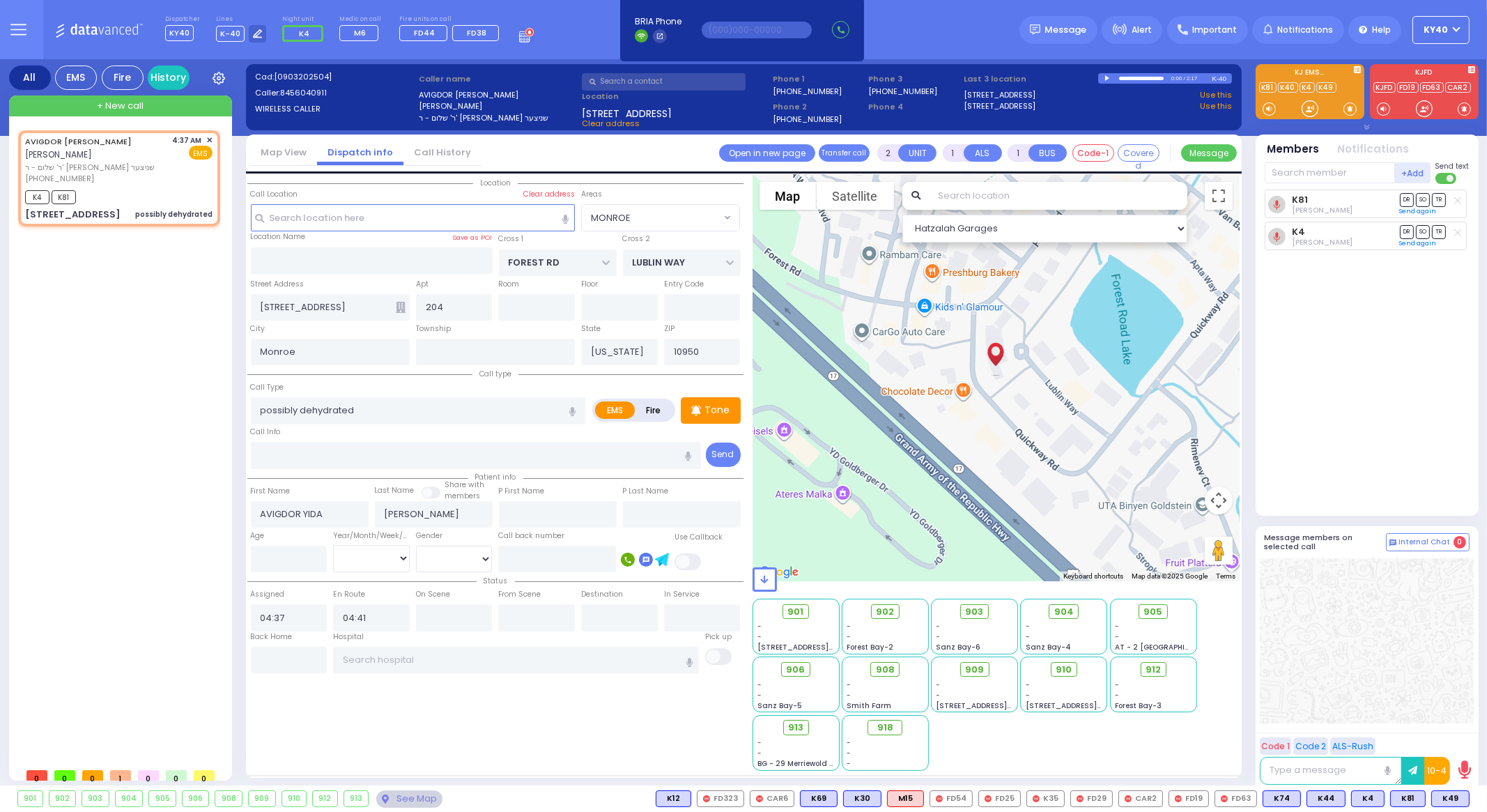
click at [564, 45] on div "Dispatcher KY40 shift has started. Are you ? Lines K-40" at bounding box center [744, 29] width 1487 height 59
click at [151, 168] on span "ר' שלום - ר' [PERSON_NAME] שניצער" at bounding box center [97, 168] width 143 height 11
select select
radio input "true"
select select
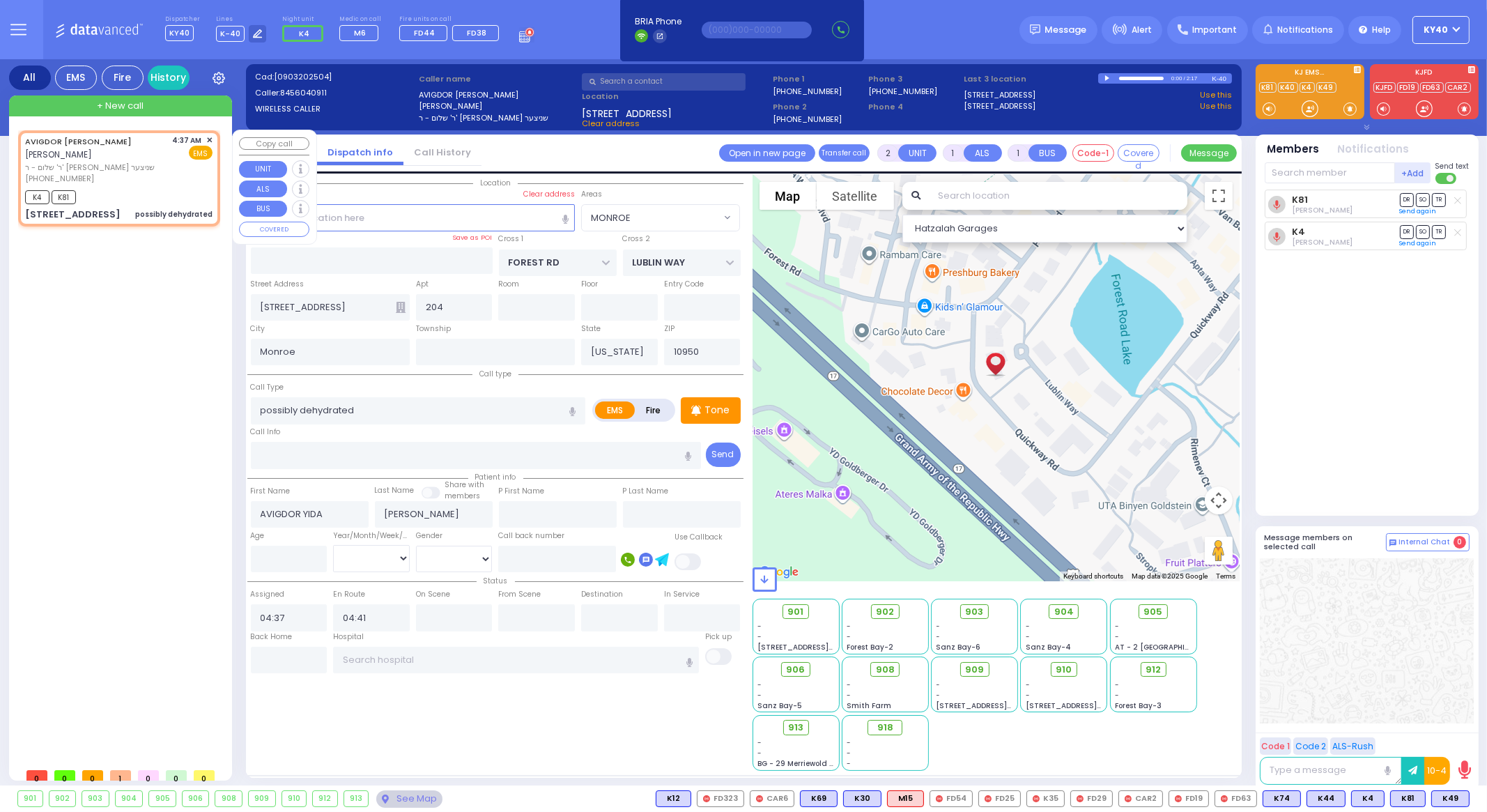
select select "Hatzalah Garages"
select select "MONROE"
